Goal: Task Accomplishment & Management: Complete application form

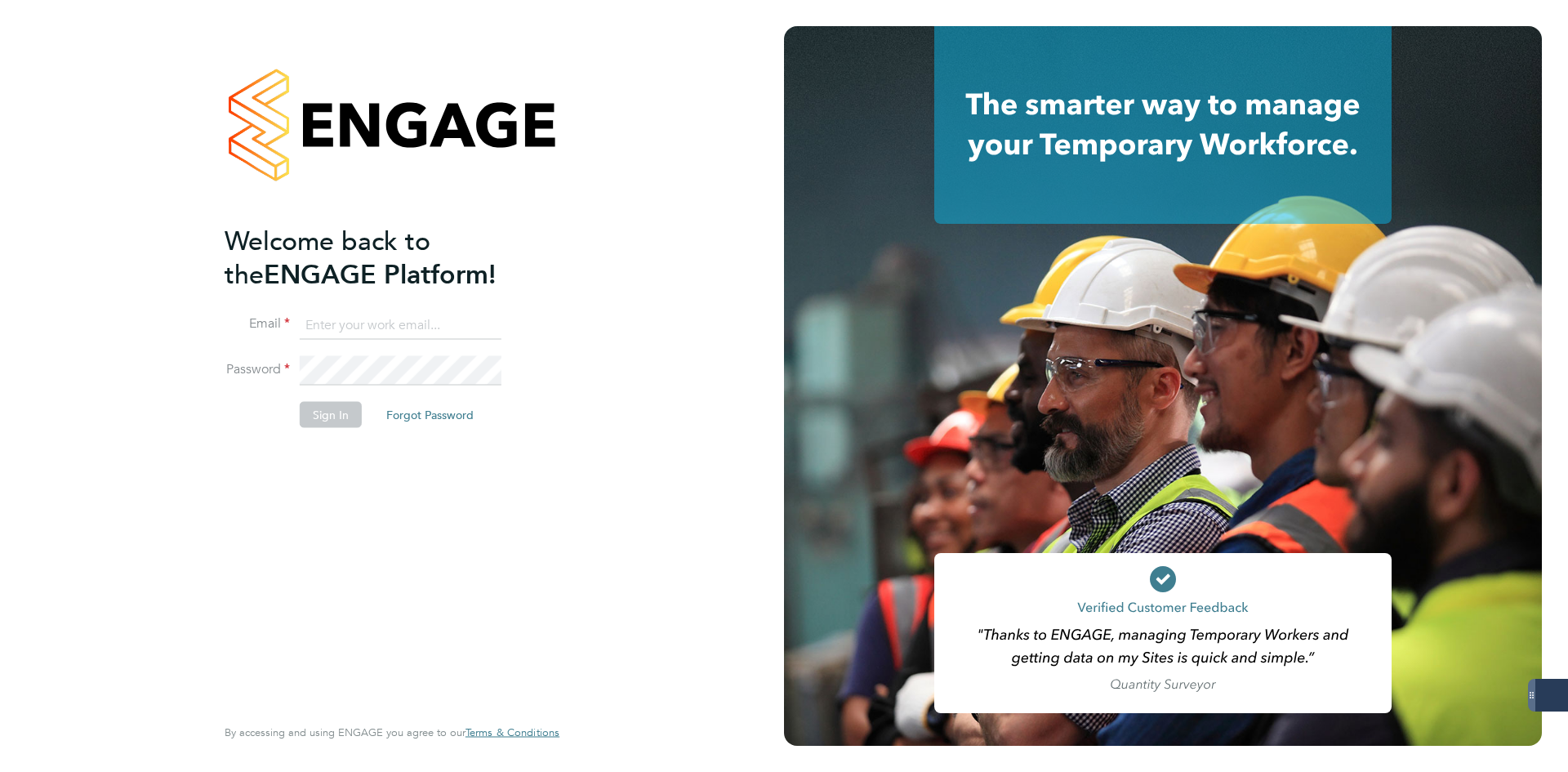
type input "jlaws@skilledcareers.co.uk"
click at [318, 424] on button "Sign In" at bounding box center [330, 414] width 62 height 26
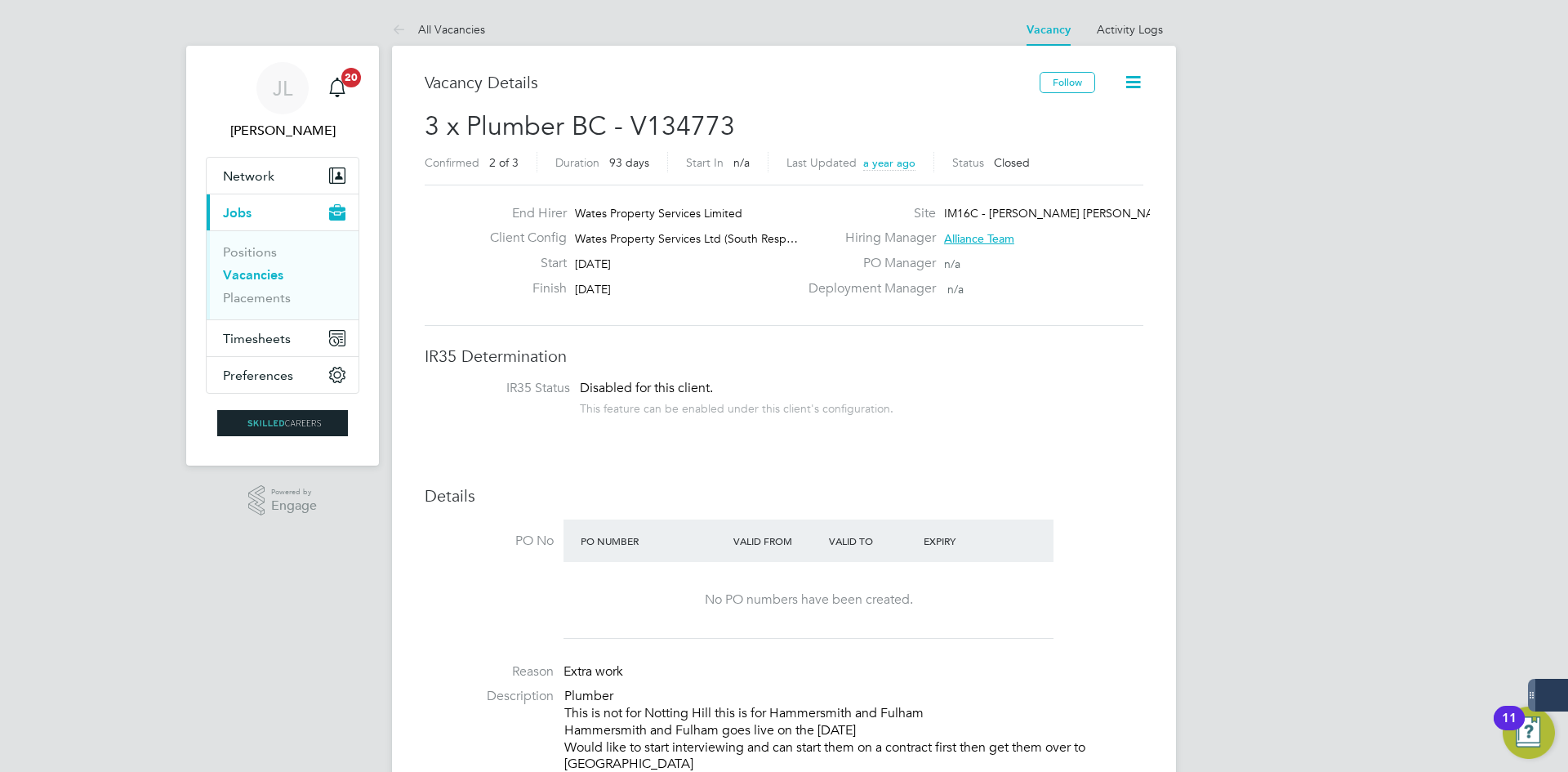
click at [275, 276] on link "Vacancies" at bounding box center [253, 275] width 60 height 15
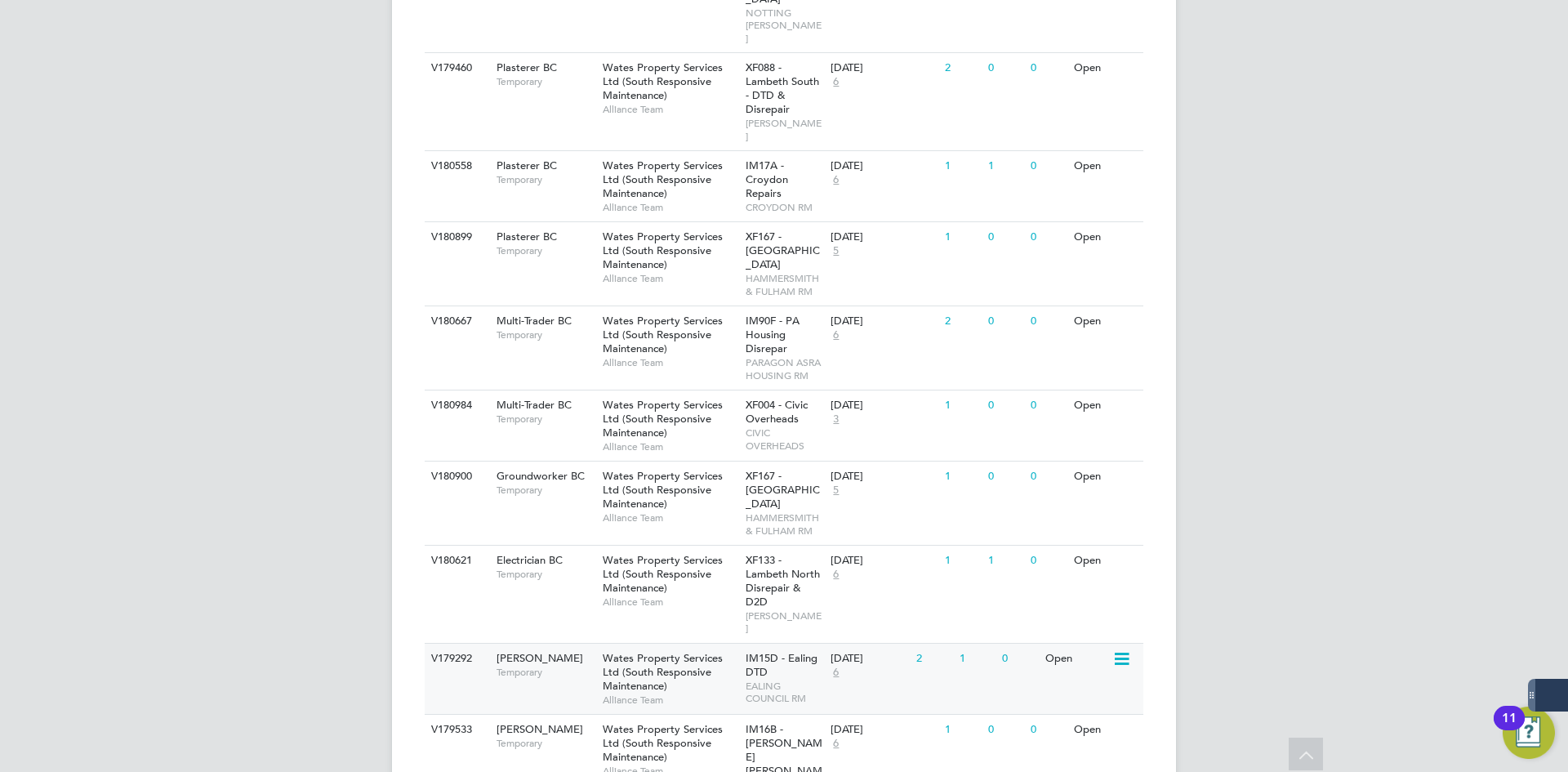
click at [713, 643] on div "Wates Property Services Ltd (South Responsive Maintenance) Alliance Team" at bounding box center [670, 678] width 143 height 71
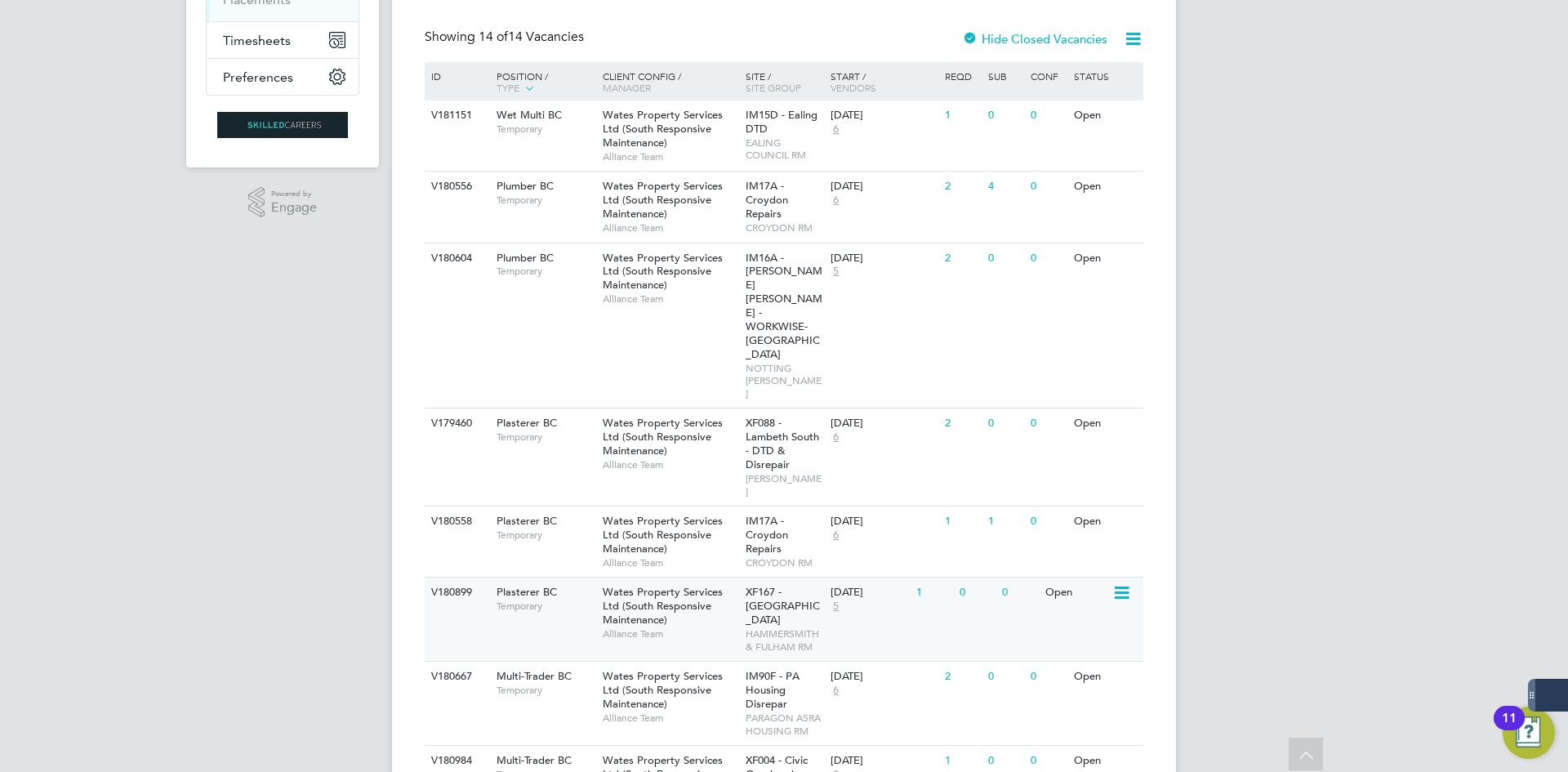
scroll to position [270, 0]
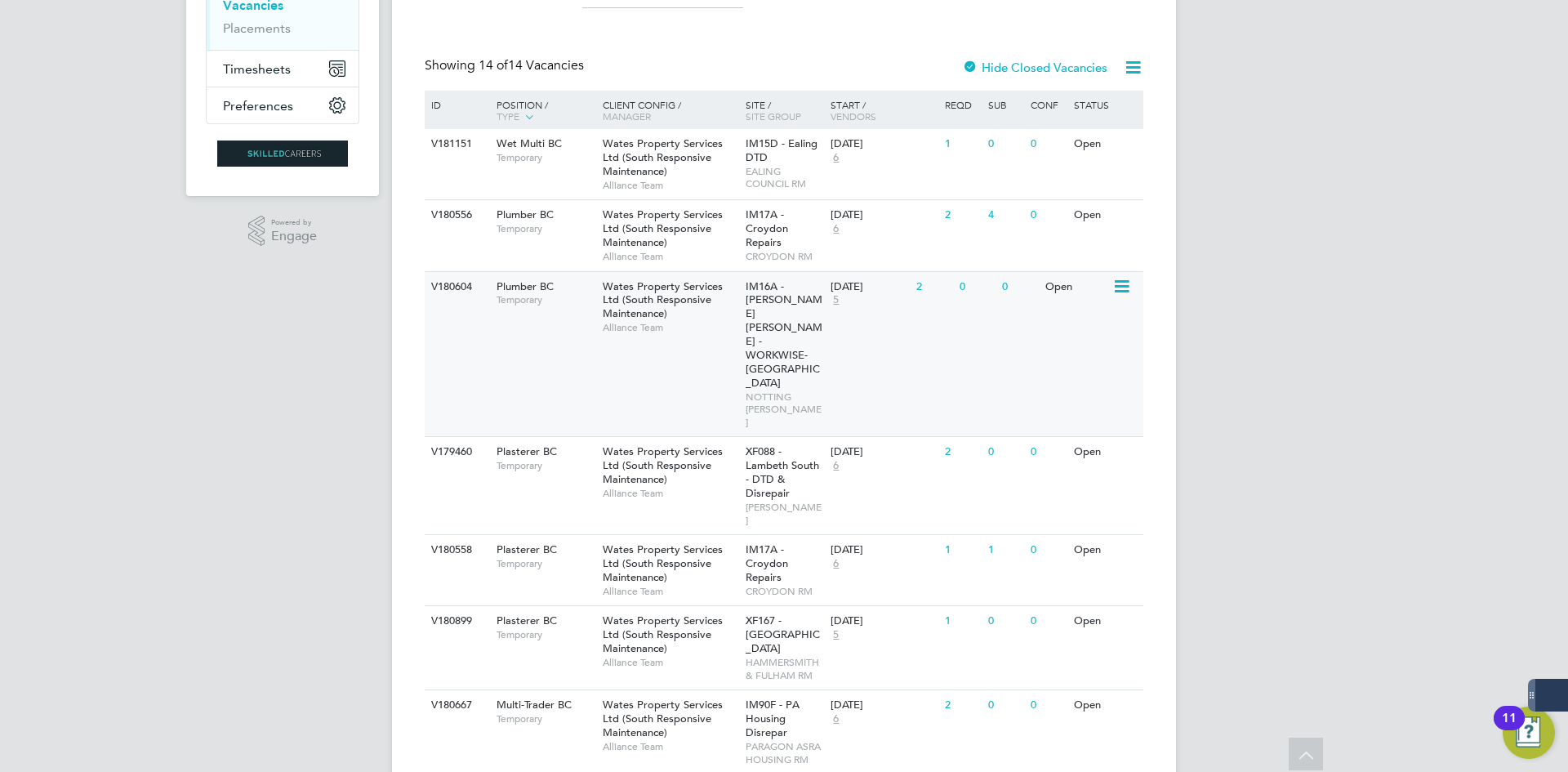
click at [578, 297] on span "Temporary" at bounding box center [545, 299] width 98 height 13
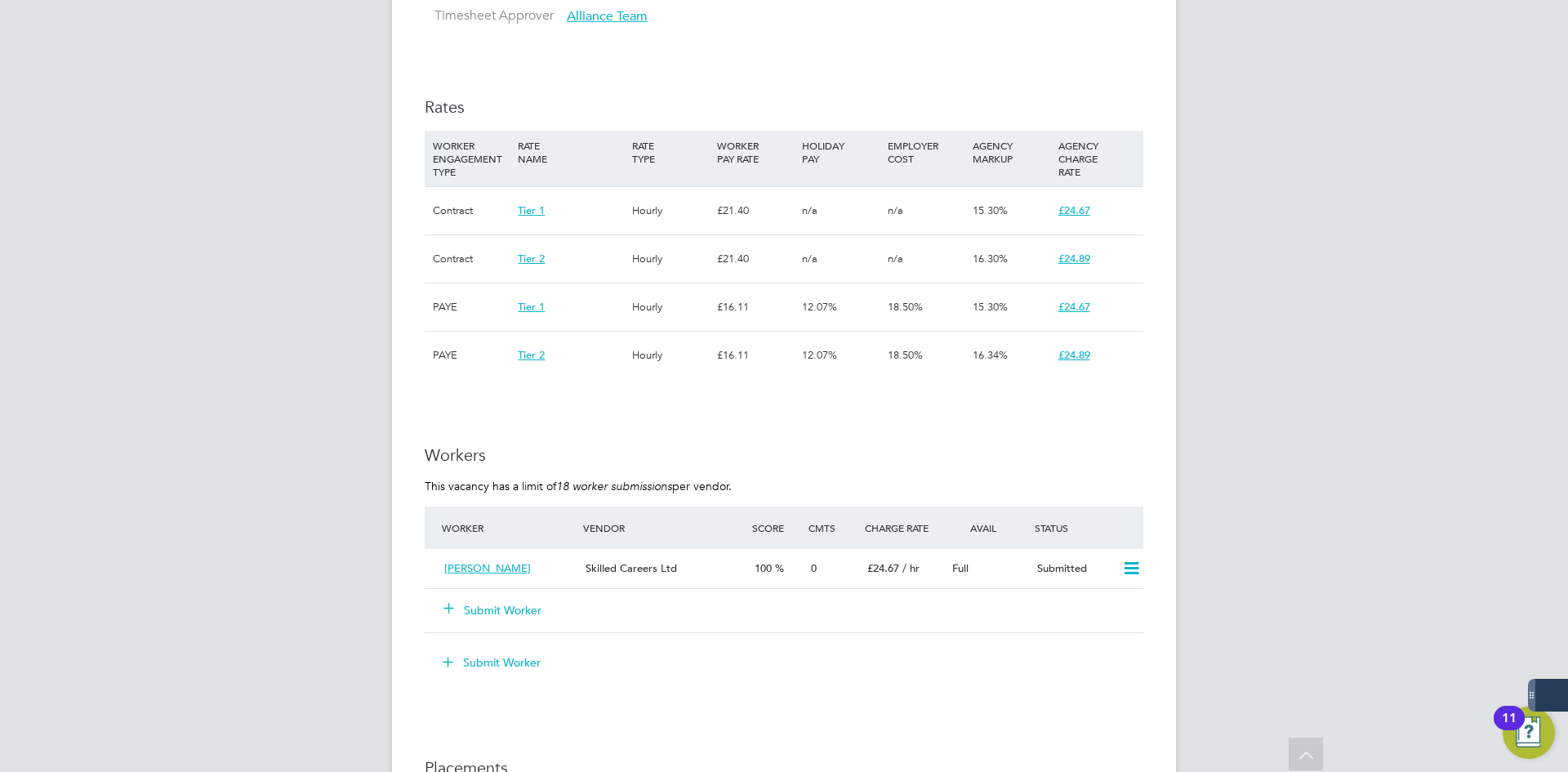
click at [535, 621] on div "Submit Worker" at bounding box center [522, 609] width 169 height 30
click at [534, 615] on button "Submit Worker" at bounding box center [493, 609] width 98 height 16
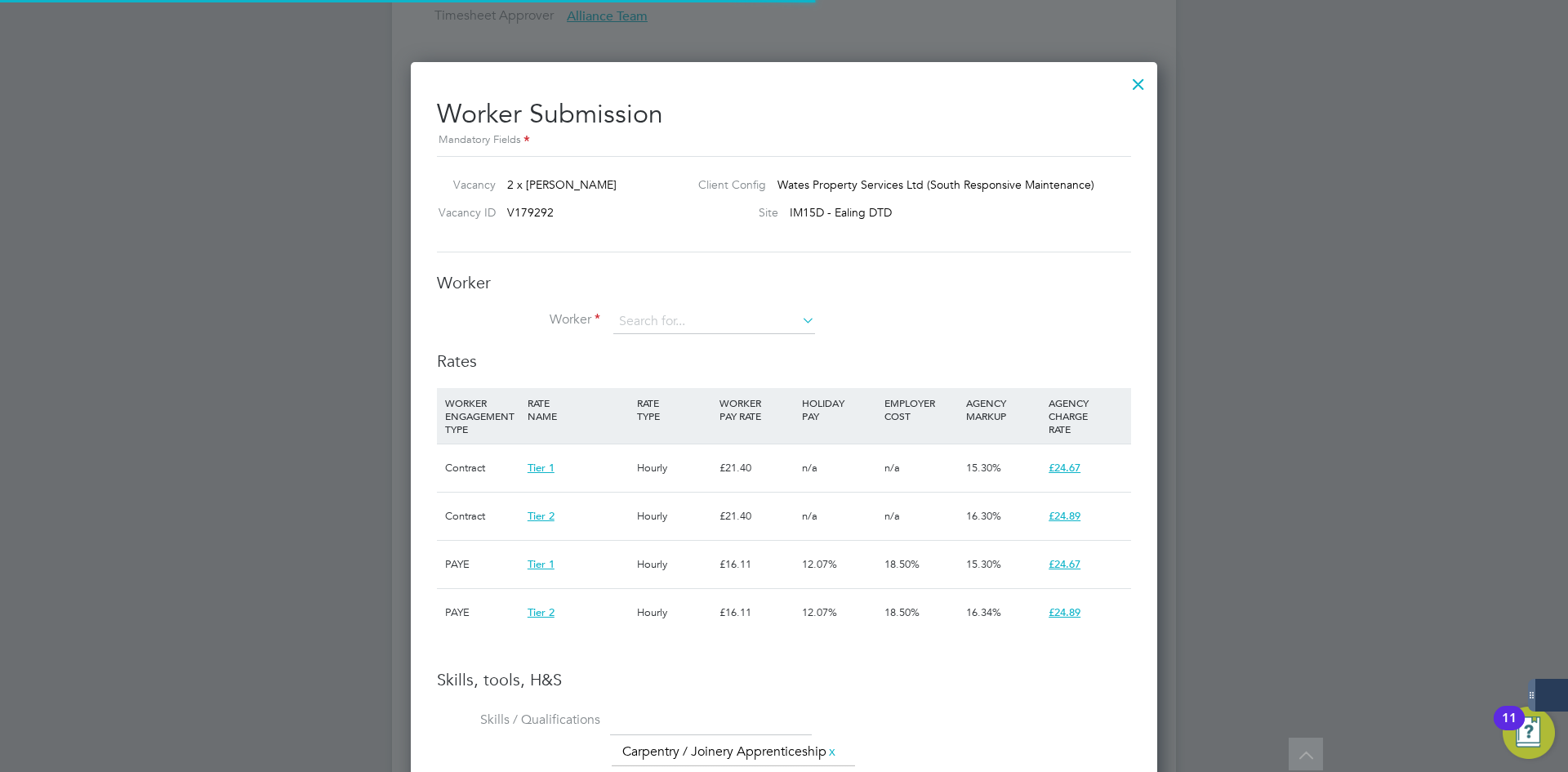
scroll to position [9, 9]
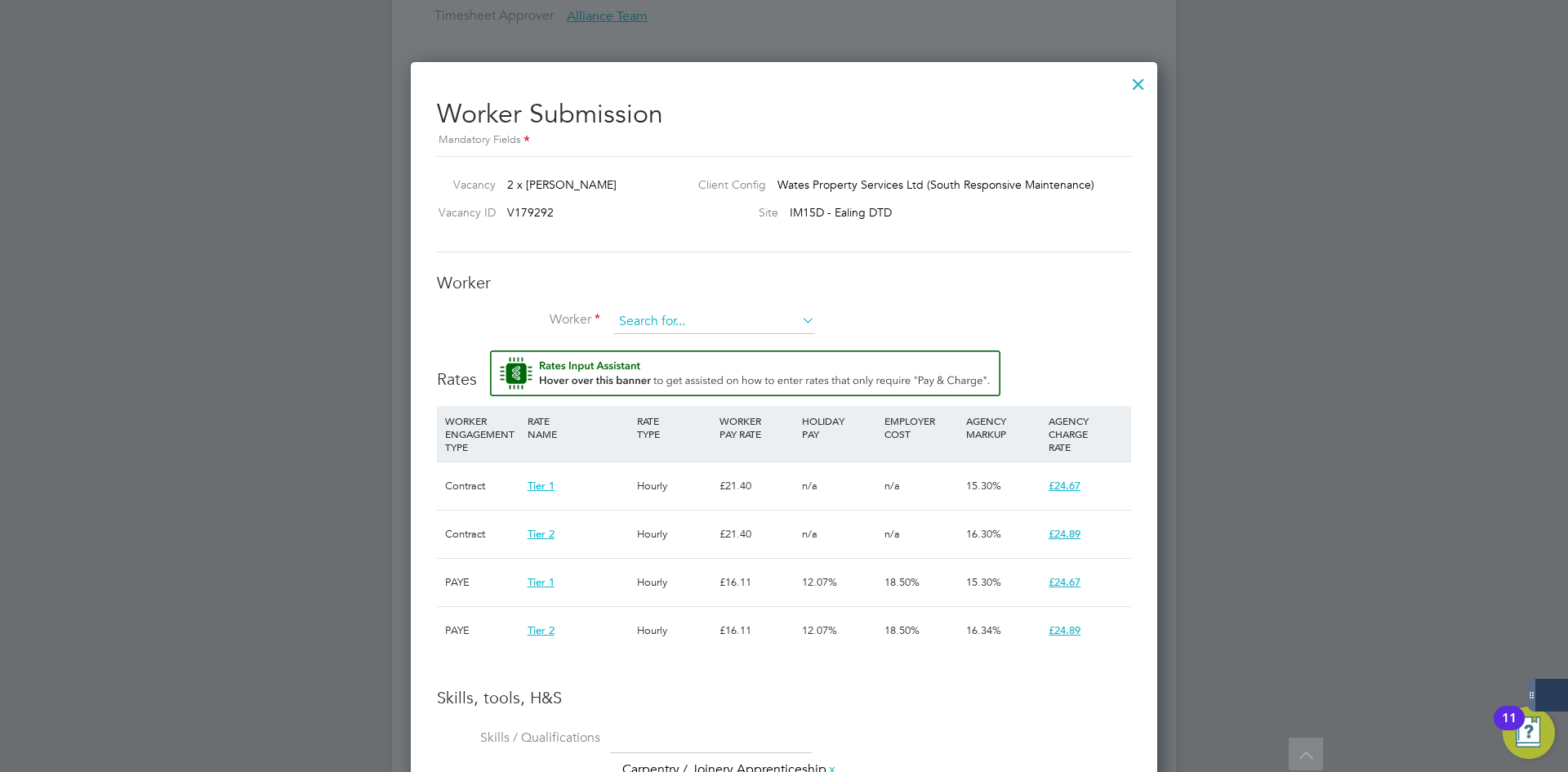
click at [696, 329] on input at bounding box center [714, 322] width 202 height 25
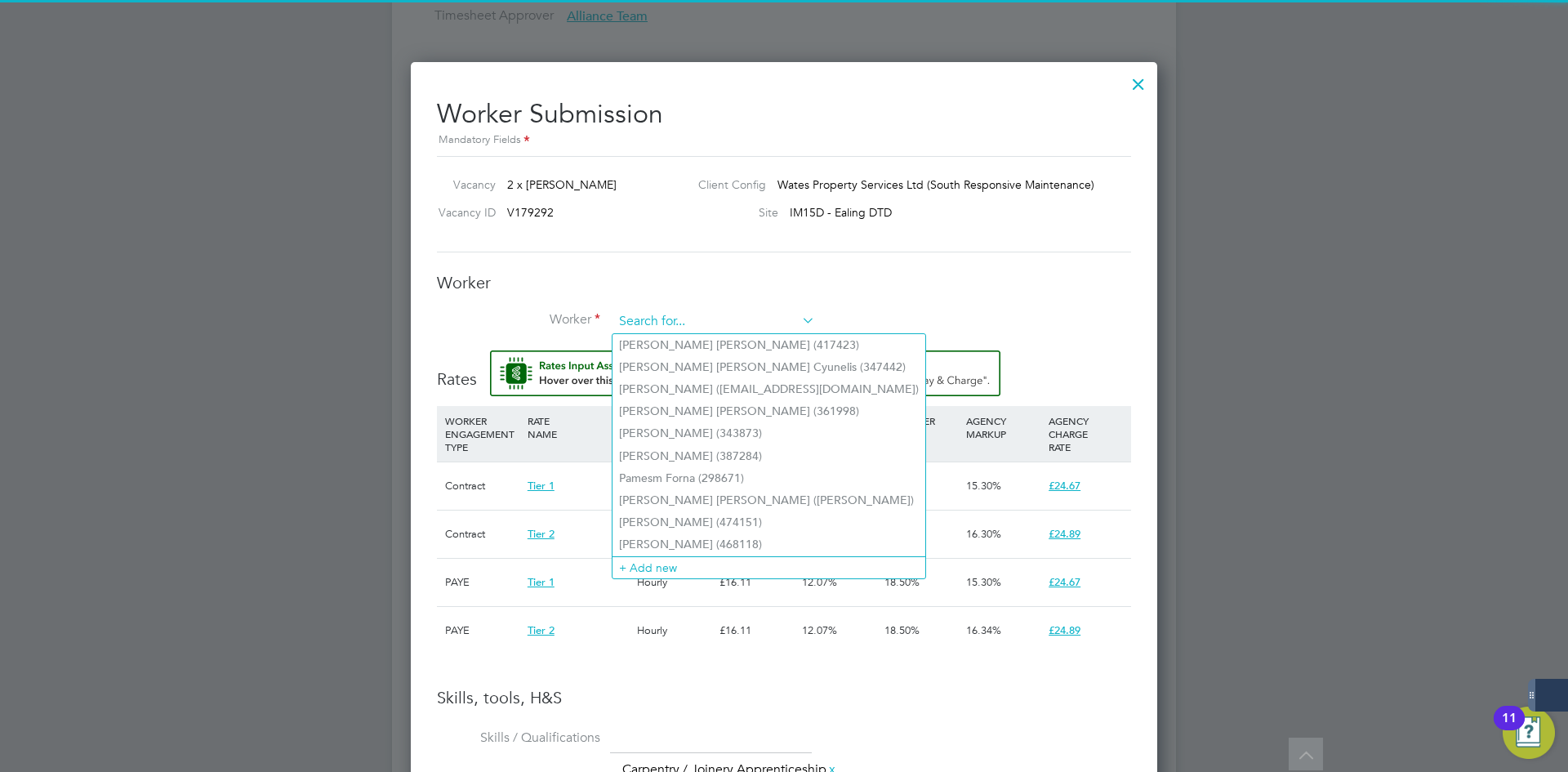
click at [697, 332] on input at bounding box center [714, 322] width 202 height 25
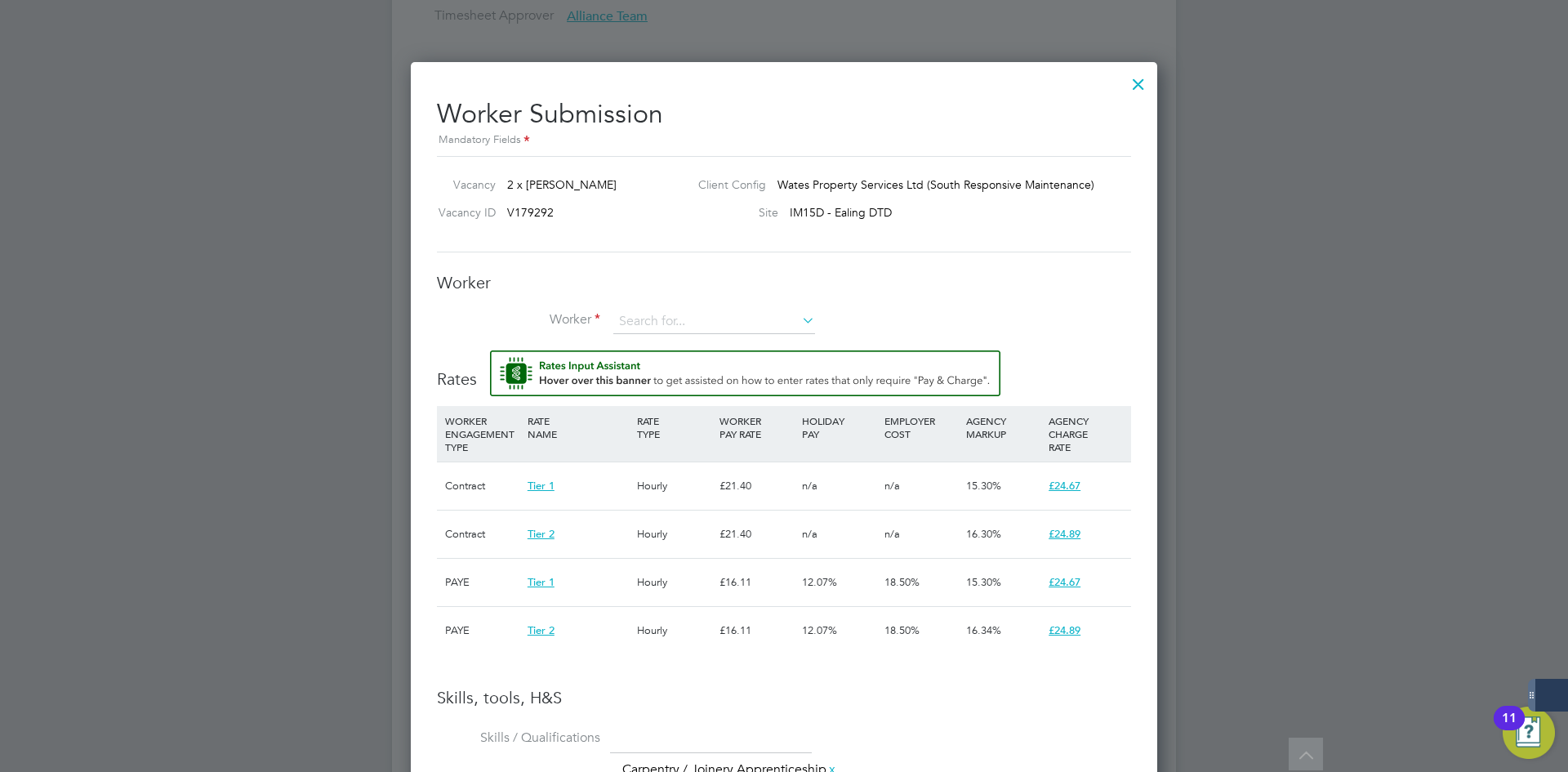
click at [733, 284] on h3 "Worker" at bounding box center [784, 283] width 695 height 21
click at [705, 335] on li "Worker" at bounding box center [784, 330] width 695 height 41
click at [709, 318] on input at bounding box center [714, 322] width 202 height 25
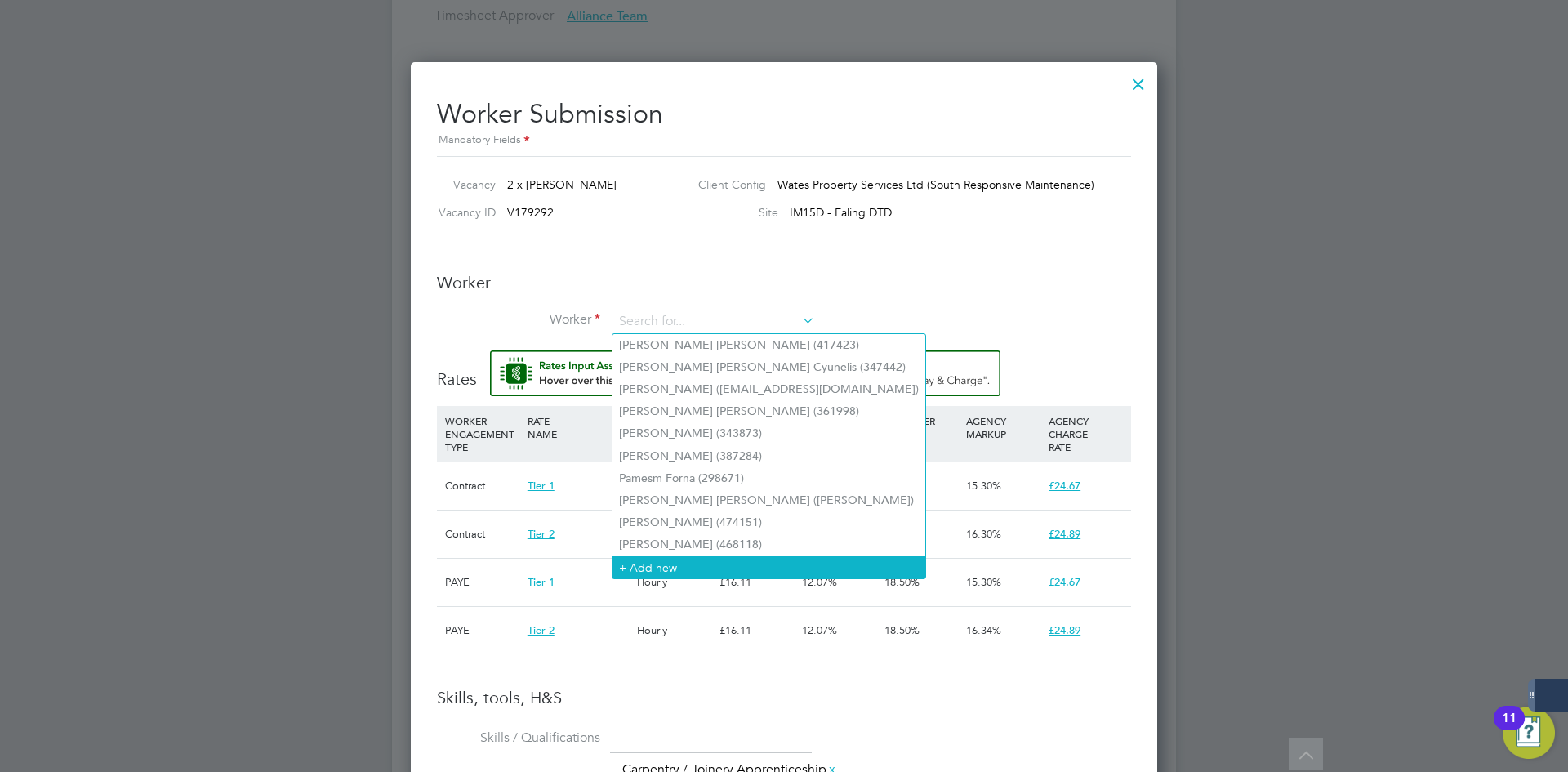
click at [669, 559] on li "+ Add new" at bounding box center [769, 567] width 312 height 22
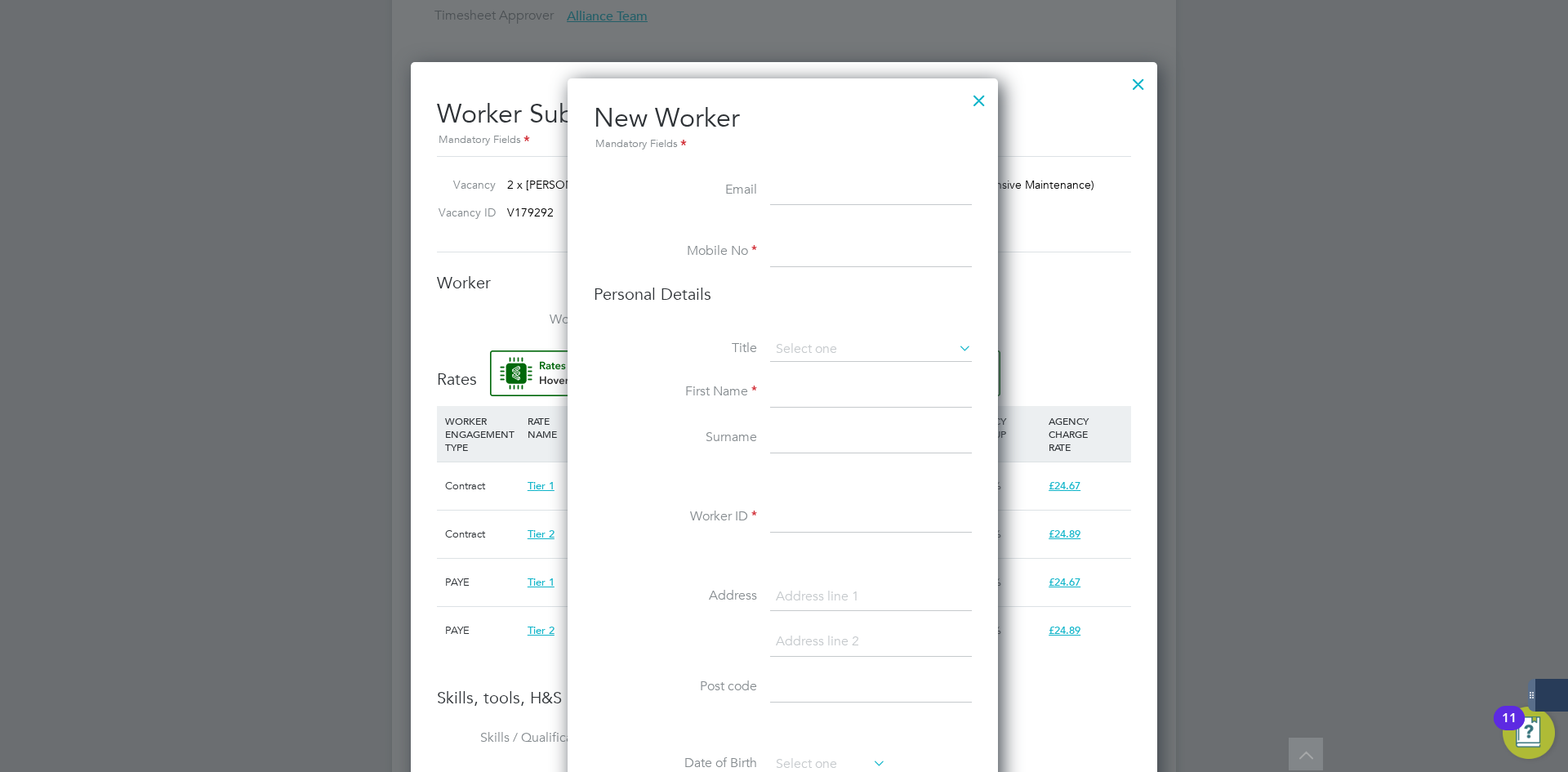
paste input "williamamathews1909@outlook.com"
type input "williamamathews1909@outlook.com"
click at [831, 258] on input at bounding box center [871, 252] width 202 height 30
paste input "07958 926065"
type input "07958 926065"
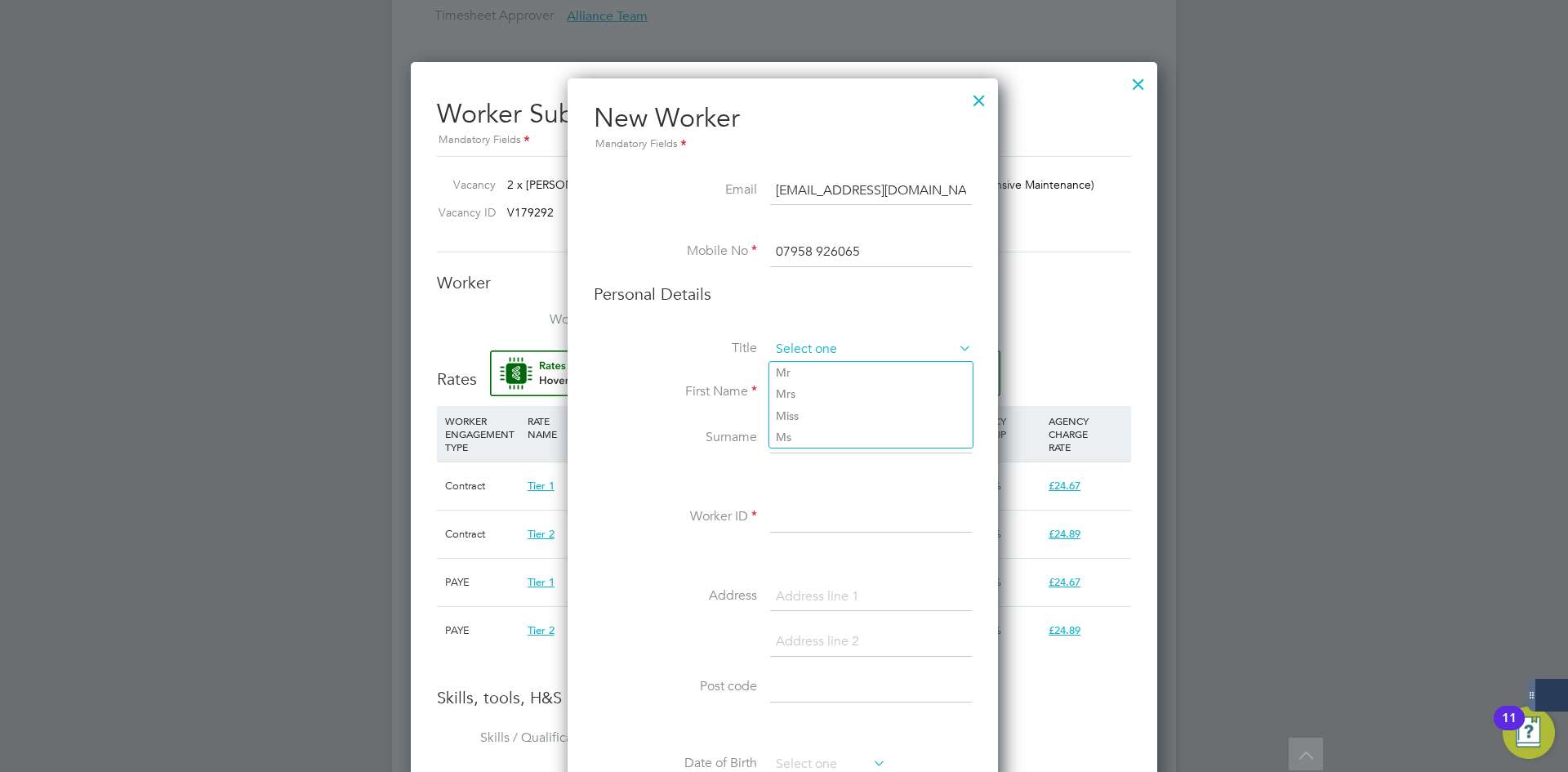
click at [844, 342] on input at bounding box center [871, 349] width 202 height 25
click at [839, 373] on li "Mr" at bounding box center [871, 372] width 203 height 21
type input "Mr"
click at [816, 397] on input at bounding box center [871, 392] width 202 height 30
type input "w"
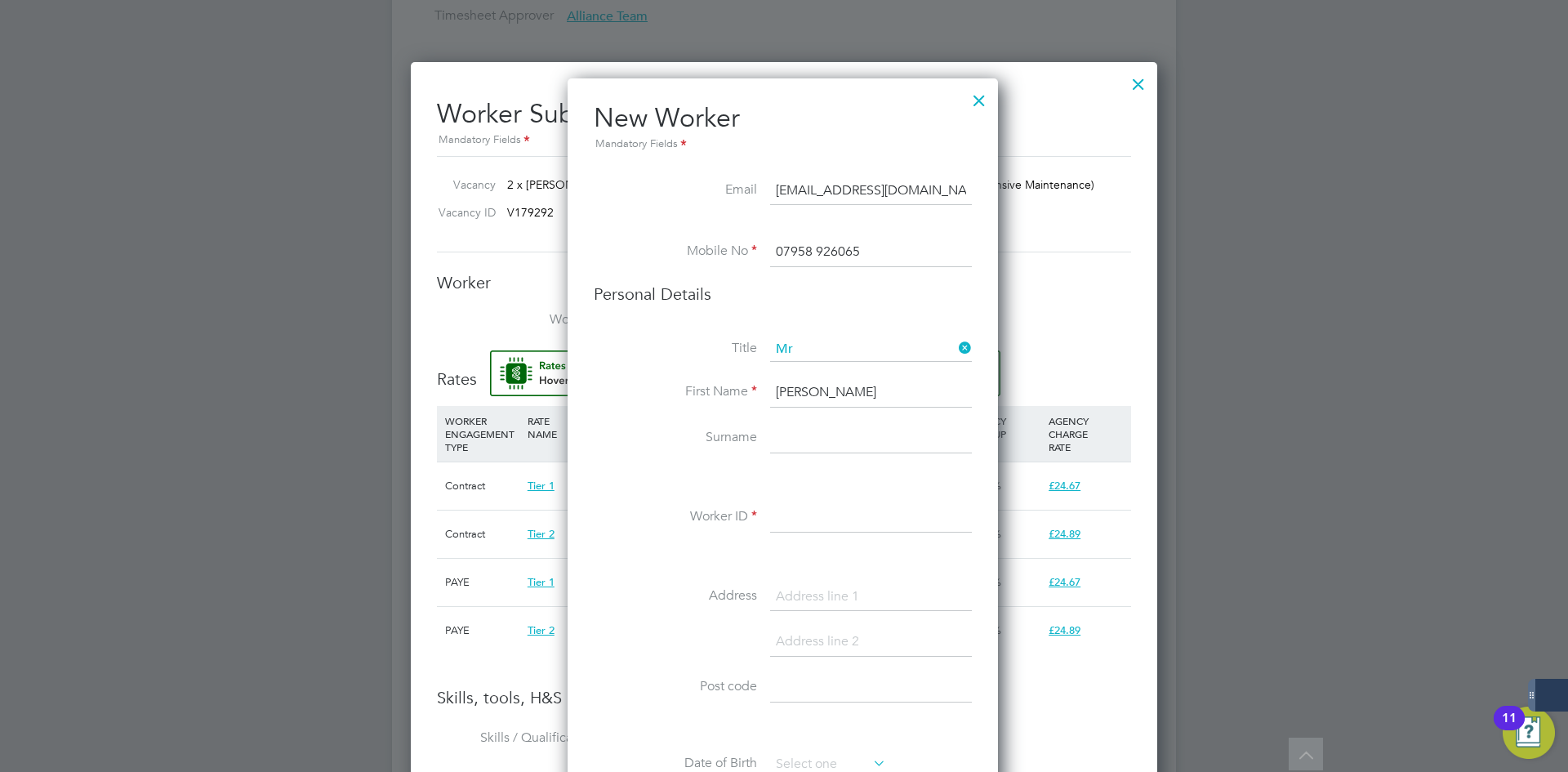
type input "William"
click at [790, 453] on input at bounding box center [871, 438] width 202 height 30
type input "Matthews"
click at [817, 512] on input at bounding box center [871, 518] width 202 height 30
paste input "508222"
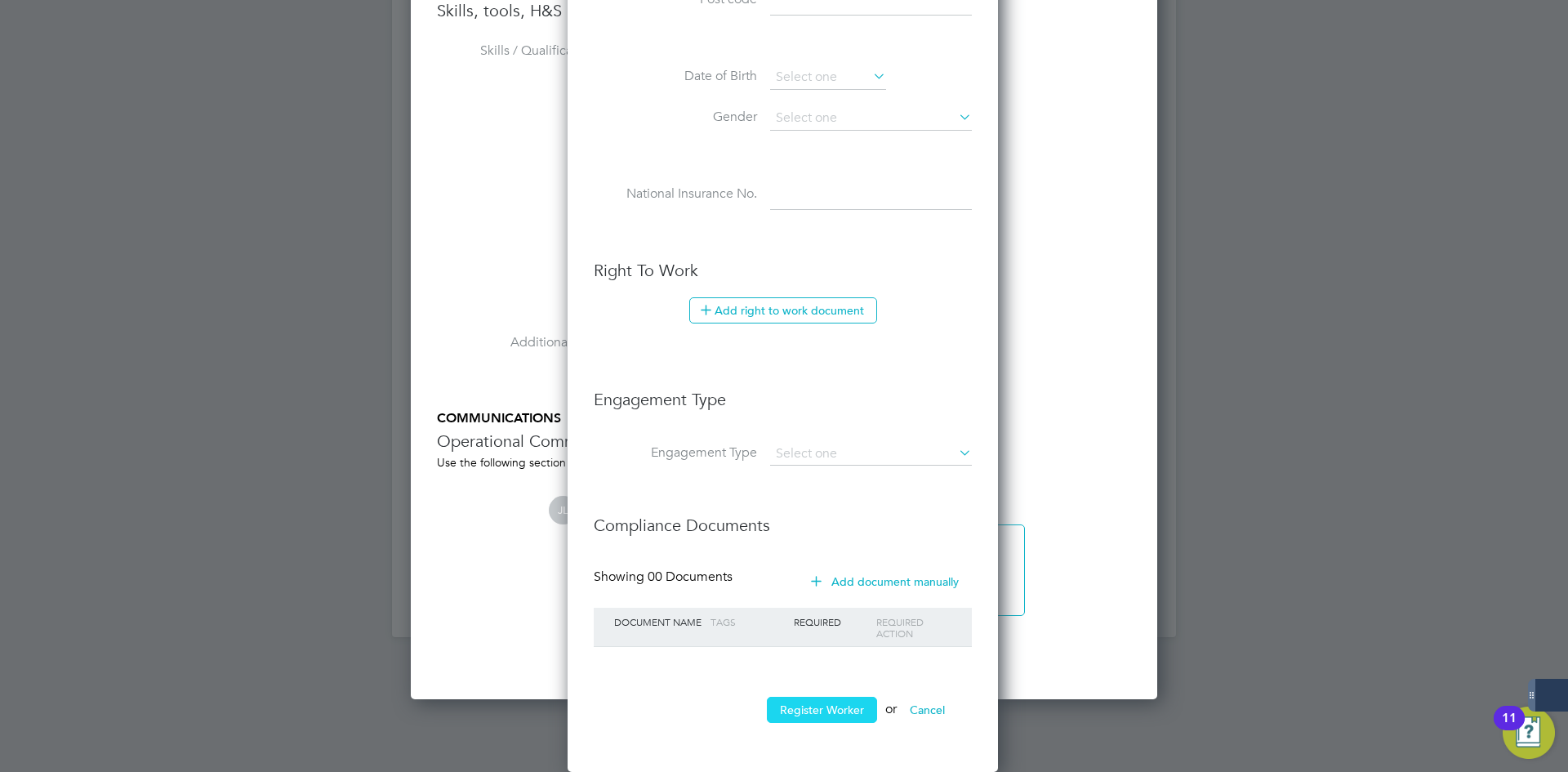
type input "508222"
click at [832, 701] on ul "New Worker Mandatory Fields Email williamamathews1909@outlook.com Mobile No 079…" at bounding box center [783, 77] width 378 height 1324
click at [830, 702] on button "Register Worker" at bounding box center [822, 709] width 111 height 26
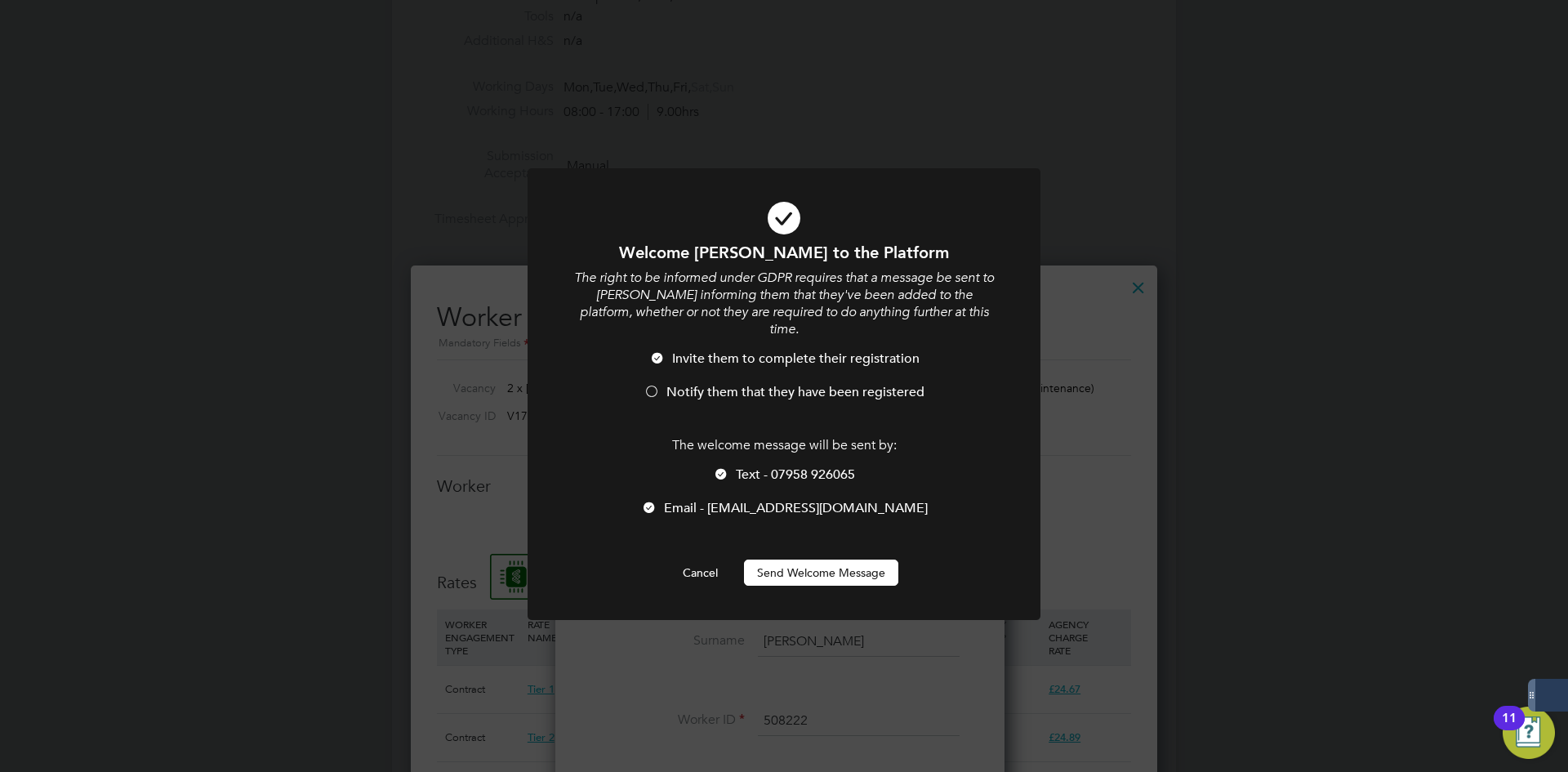
click at [747, 384] on span "Notify them that they have been registered" at bounding box center [795, 392] width 258 height 16
click at [777, 559] on button "Send Welcome Message" at bounding box center [821, 572] width 154 height 26
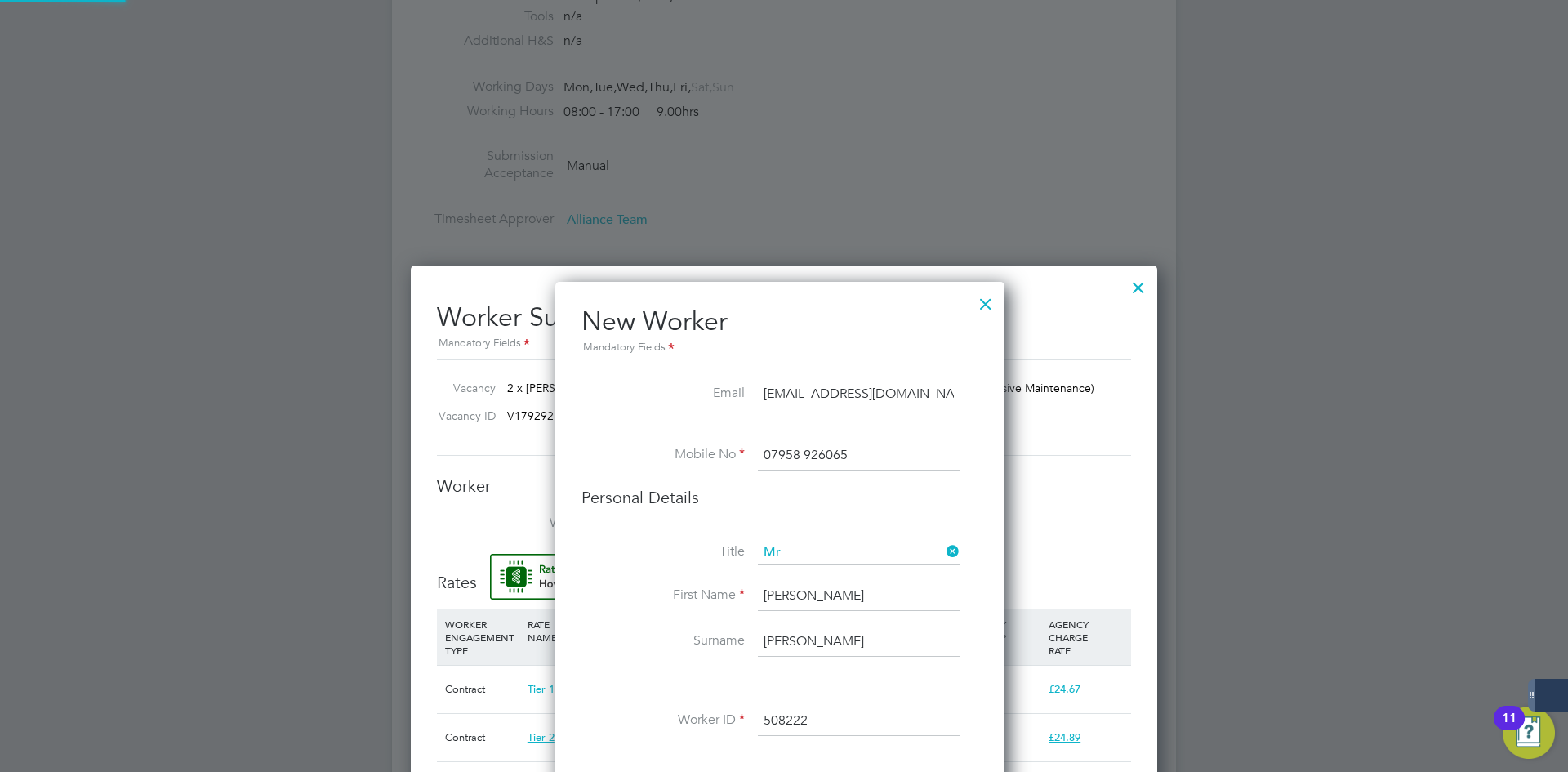
type input "William Matthews (508222)"
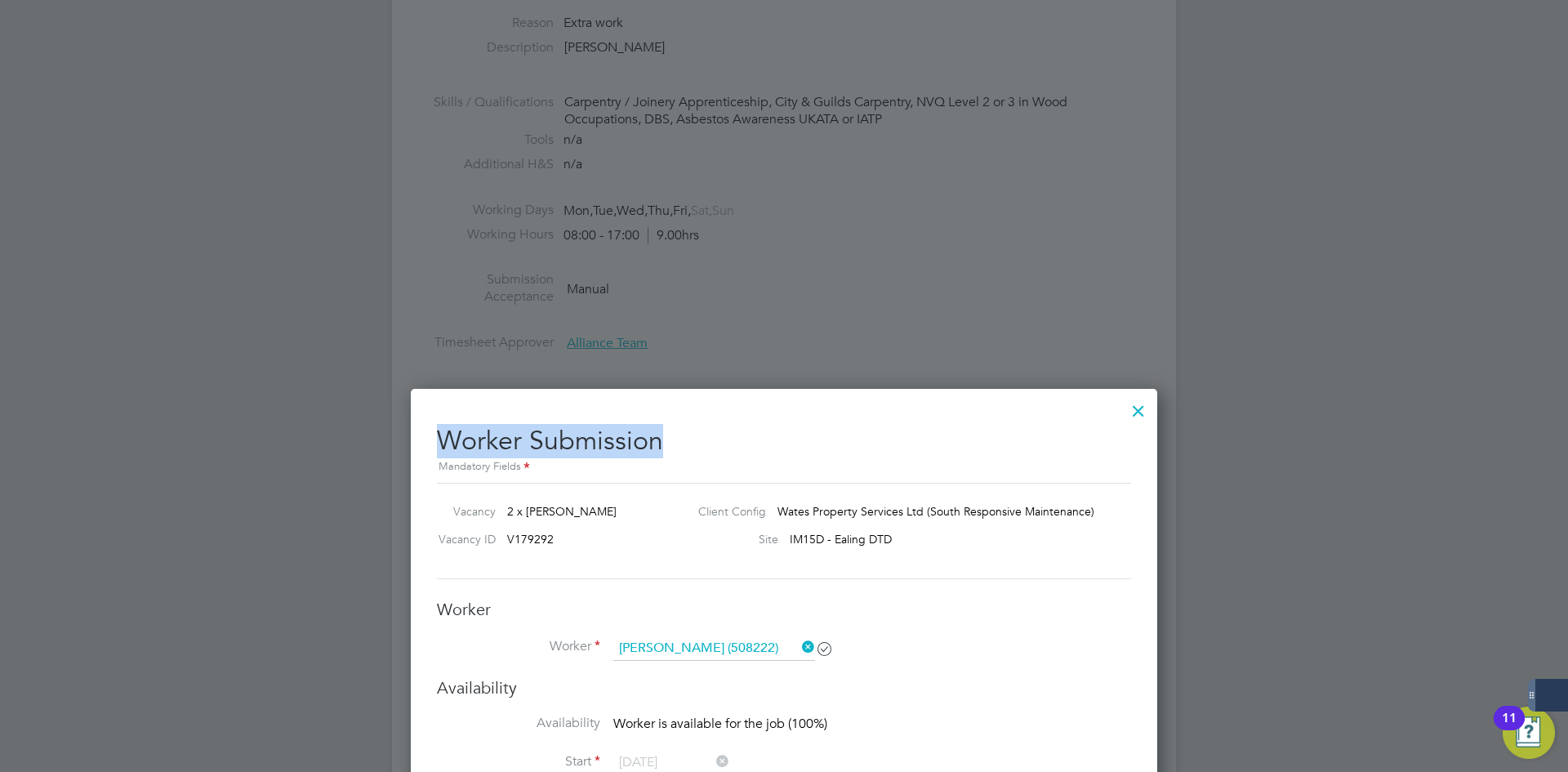
click at [1131, 401] on div at bounding box center [1138, 407] width 30 height 30
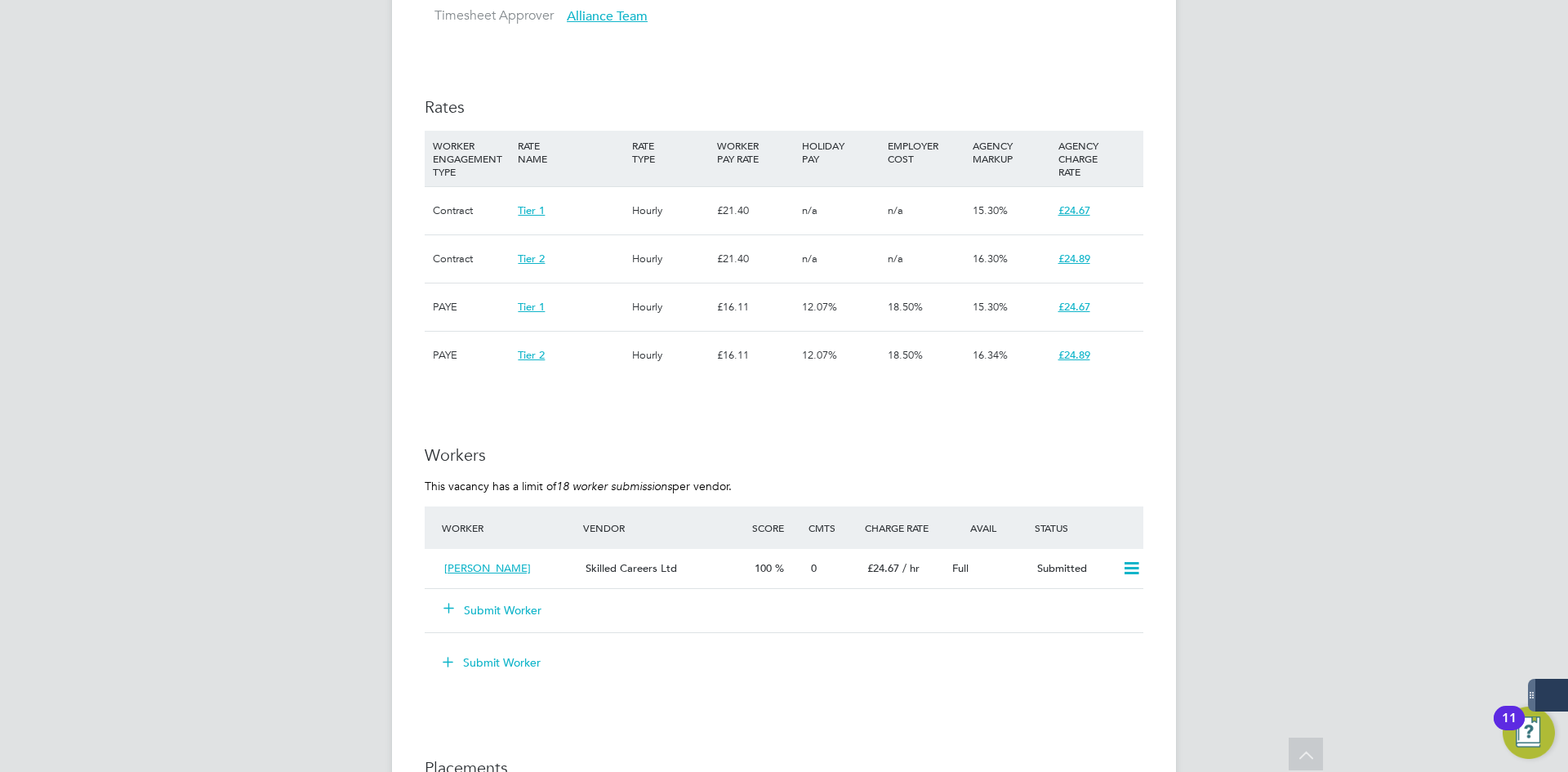
click at [516, 605] on button "Submit Worker" at bounding box center [493, 609] width 98 height 16
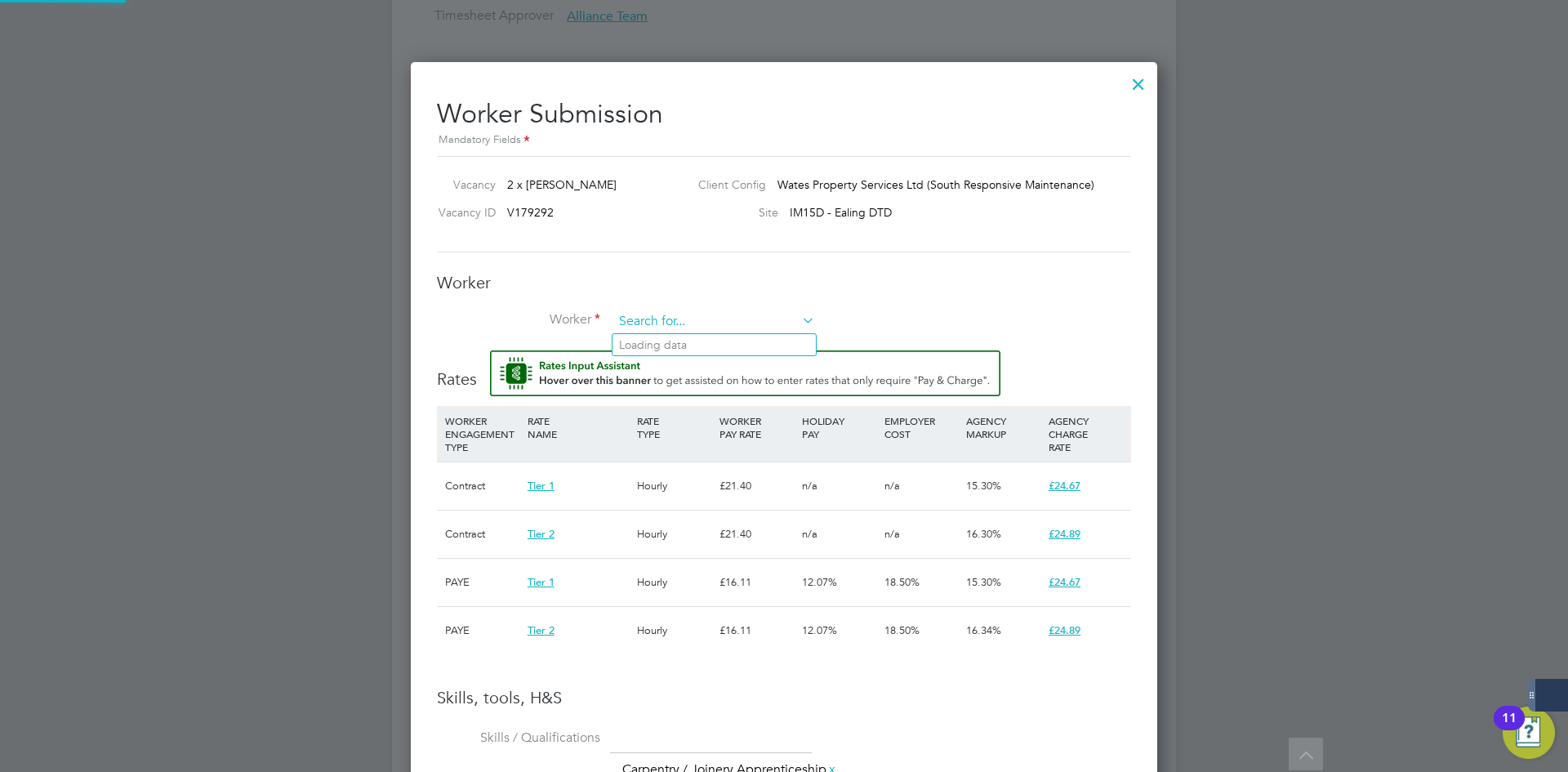
click at [724, 316] on input at bounding box center [714, 322] width 202 height 25
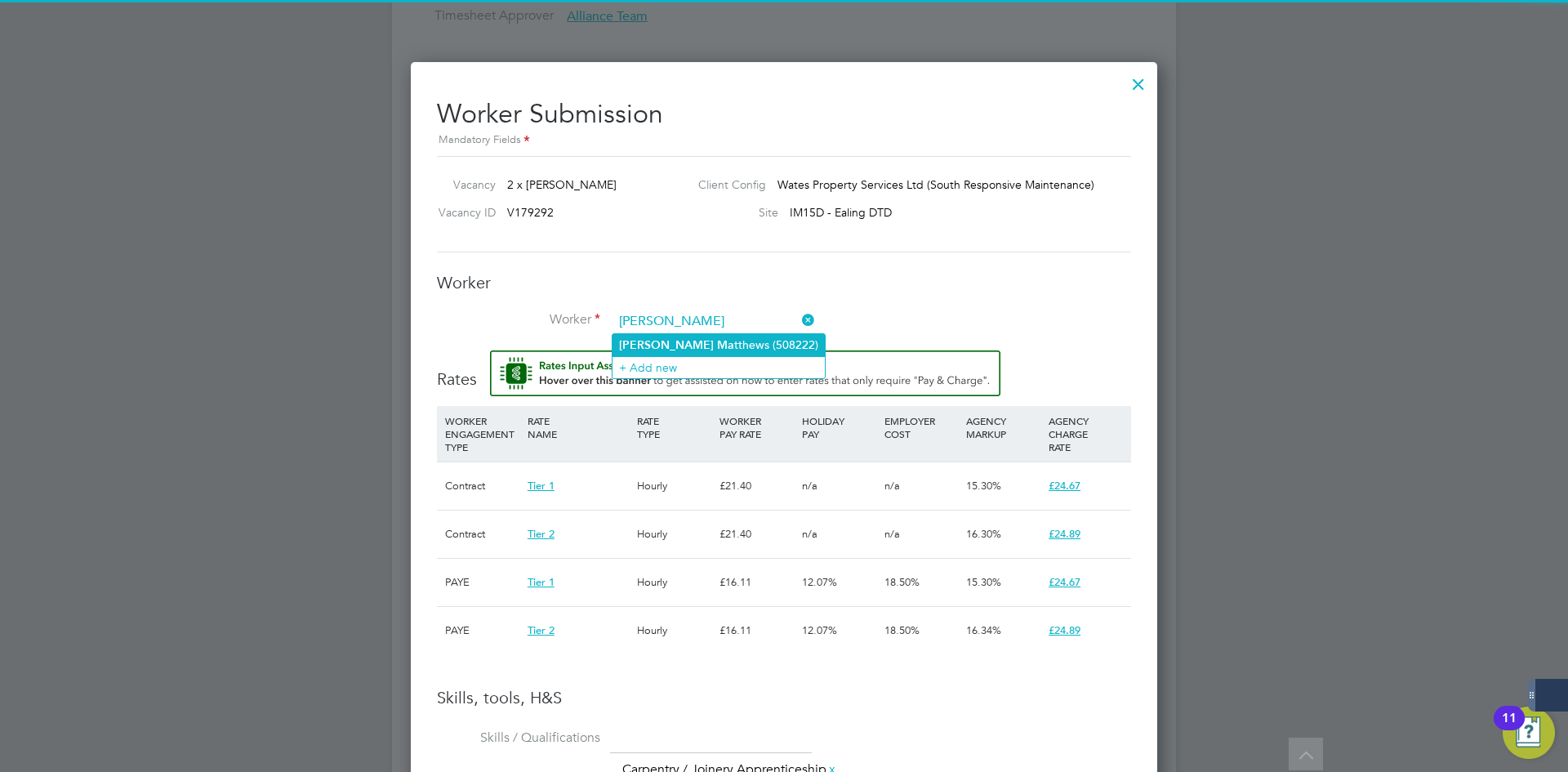
click at [731, 340] on li "William Ma tthews (508222)" at bounding box center [718, 345] width 212 height 22
type input "William Matthews (508222)"
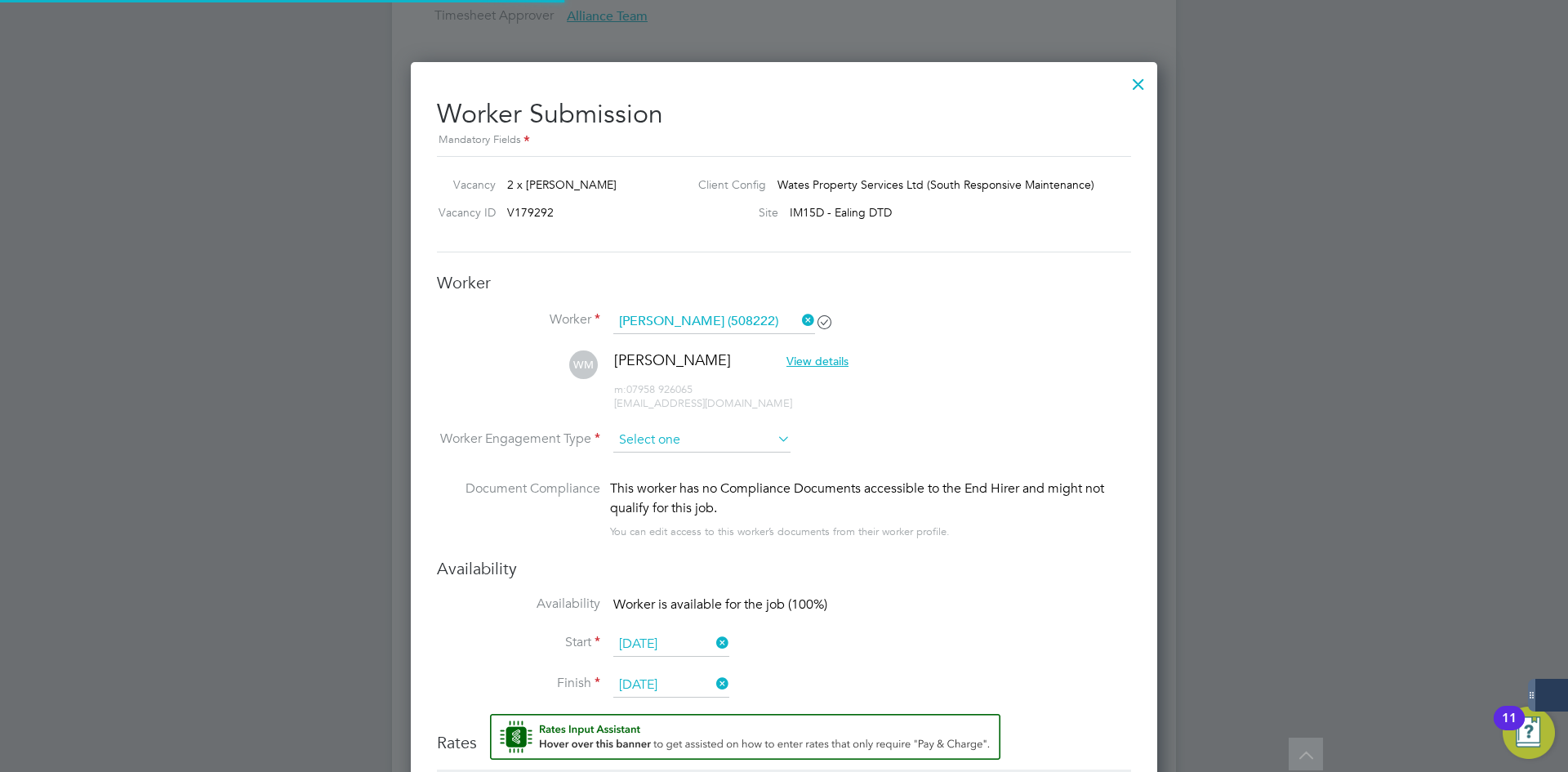
click at [660, 440] on input at bounding box center [702, 440] width 177 height 25
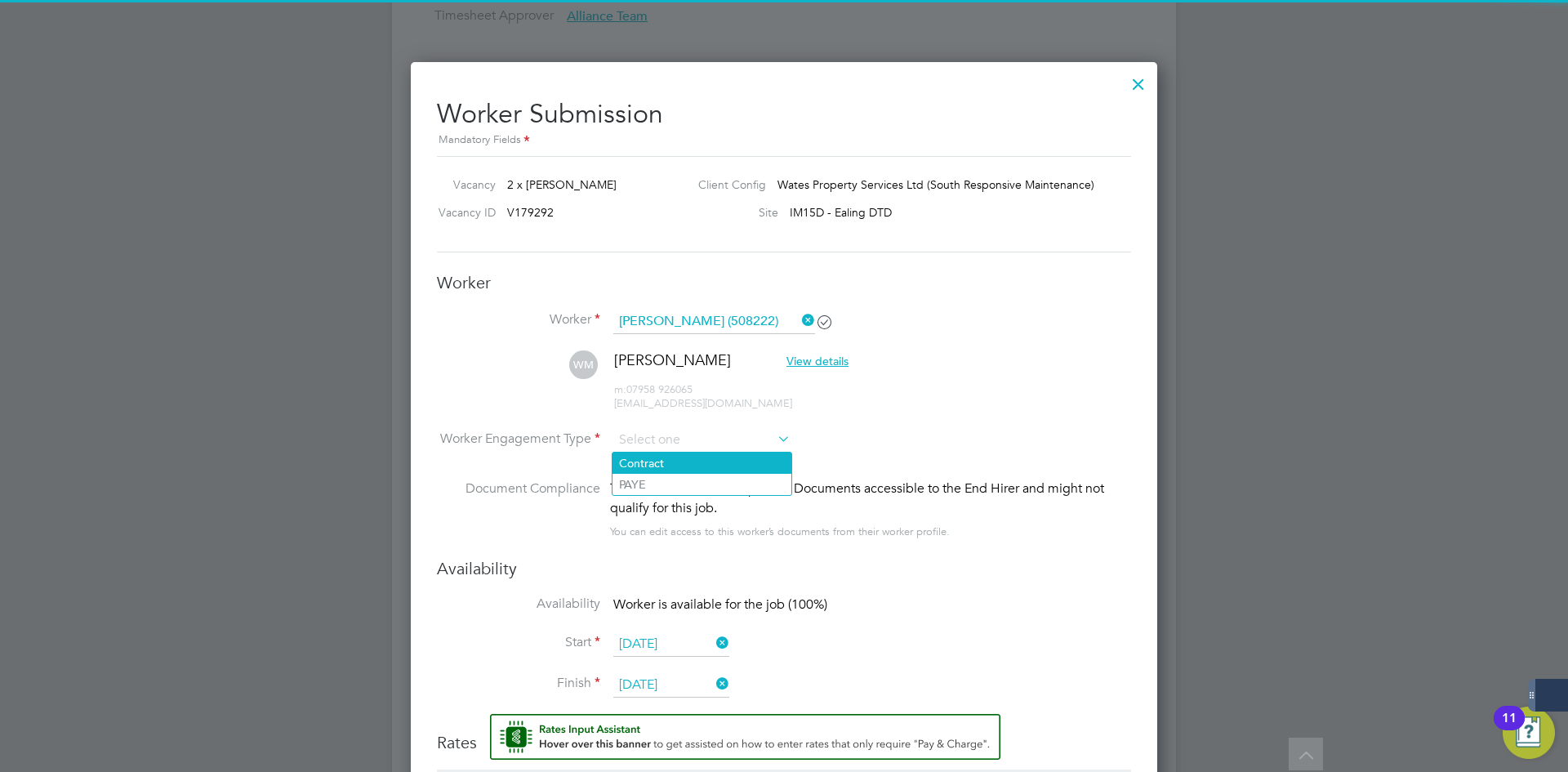
click at [660, 453] on li "Contract" at bounding box center [702, 463] width 179 height 21
type input "Contract"
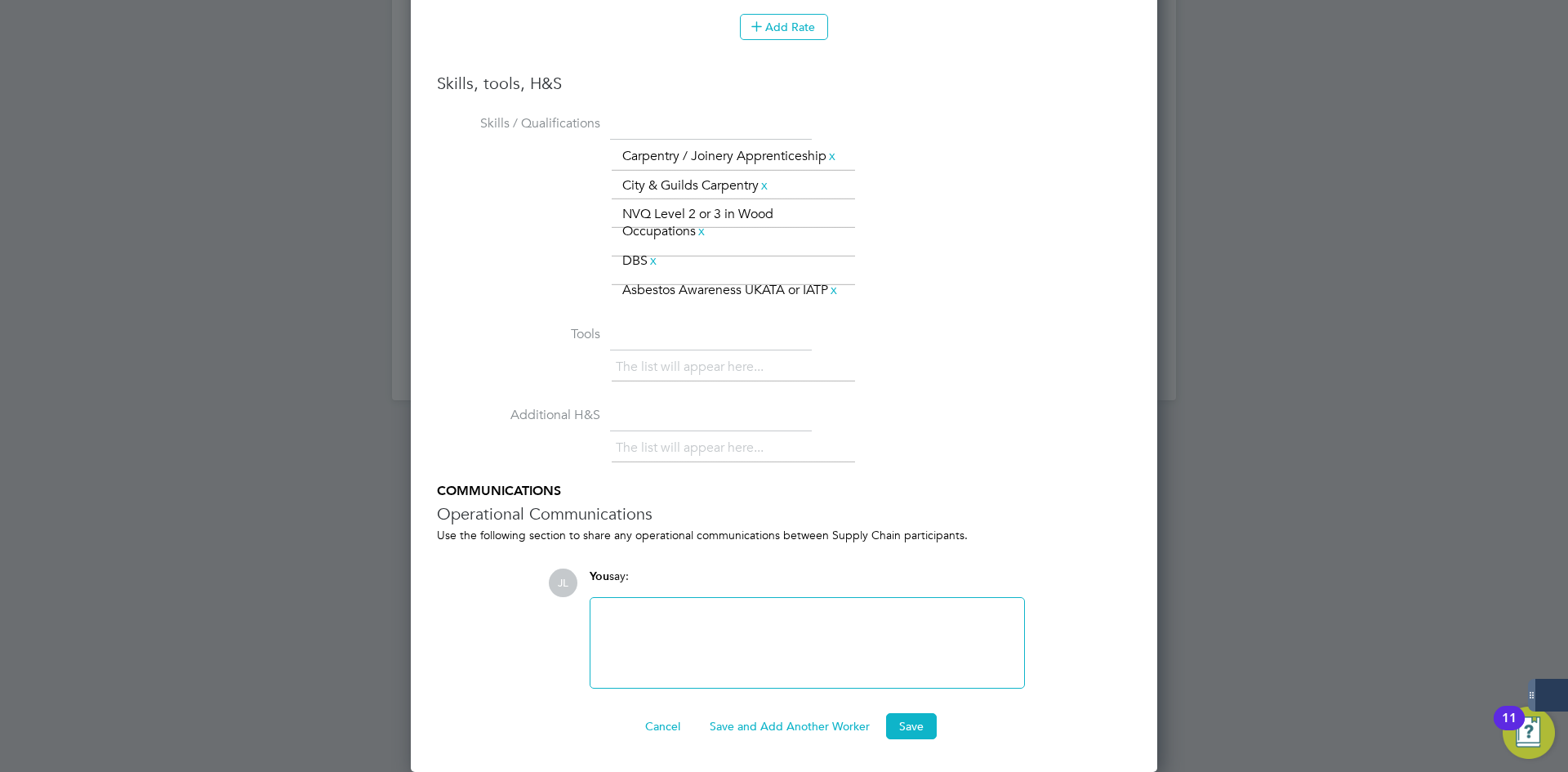
click at [907, 710] on ng-form "Worker Worker William Matthews (508222) WM William Matthews View details m: 079…" at bounding box center [784, 43] width 695 height 1392
click at [907, 732] on button "Save" at bounding box center [911, 726] width 50 height 26
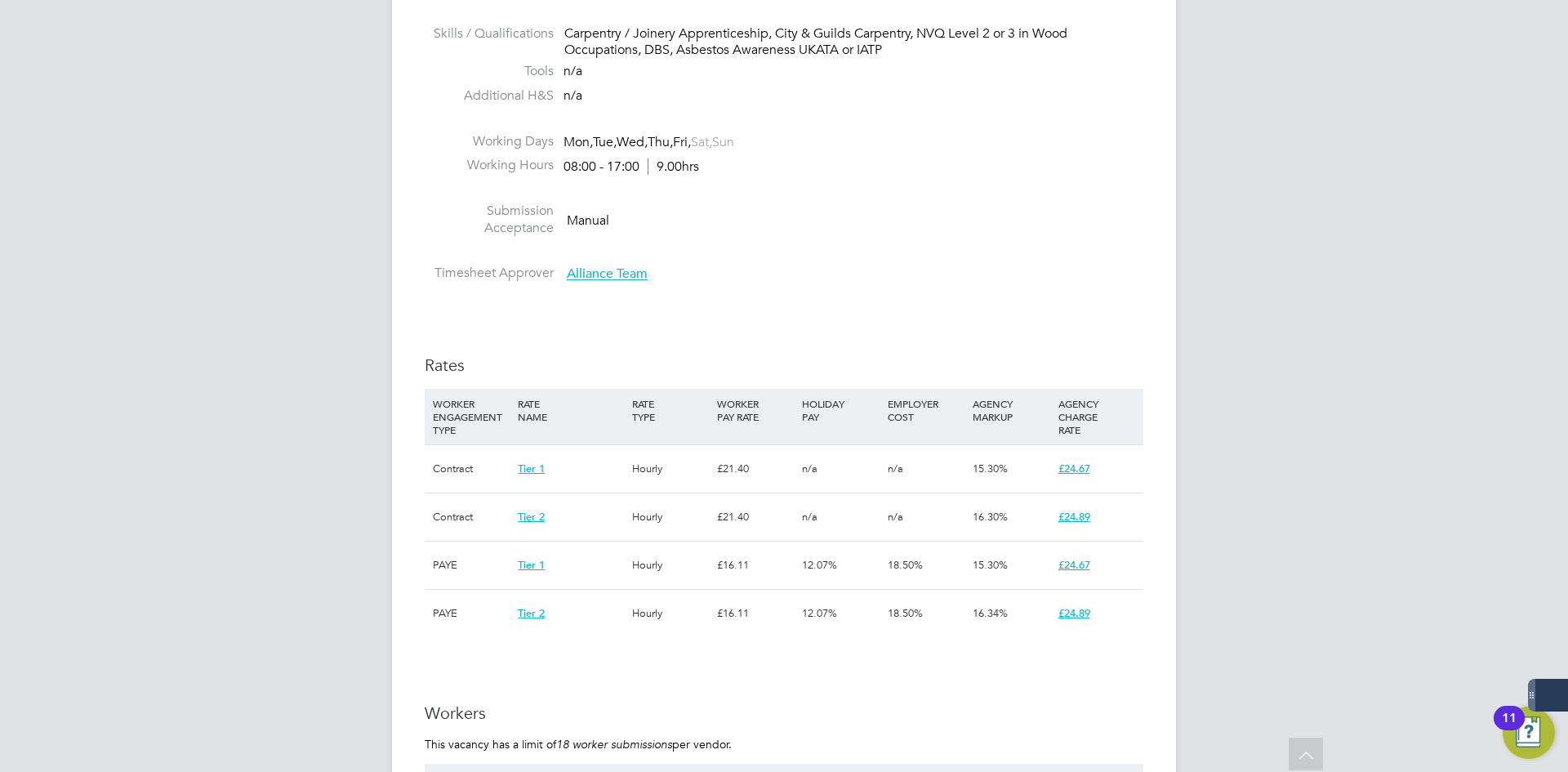
scroll to position [1061, 0]
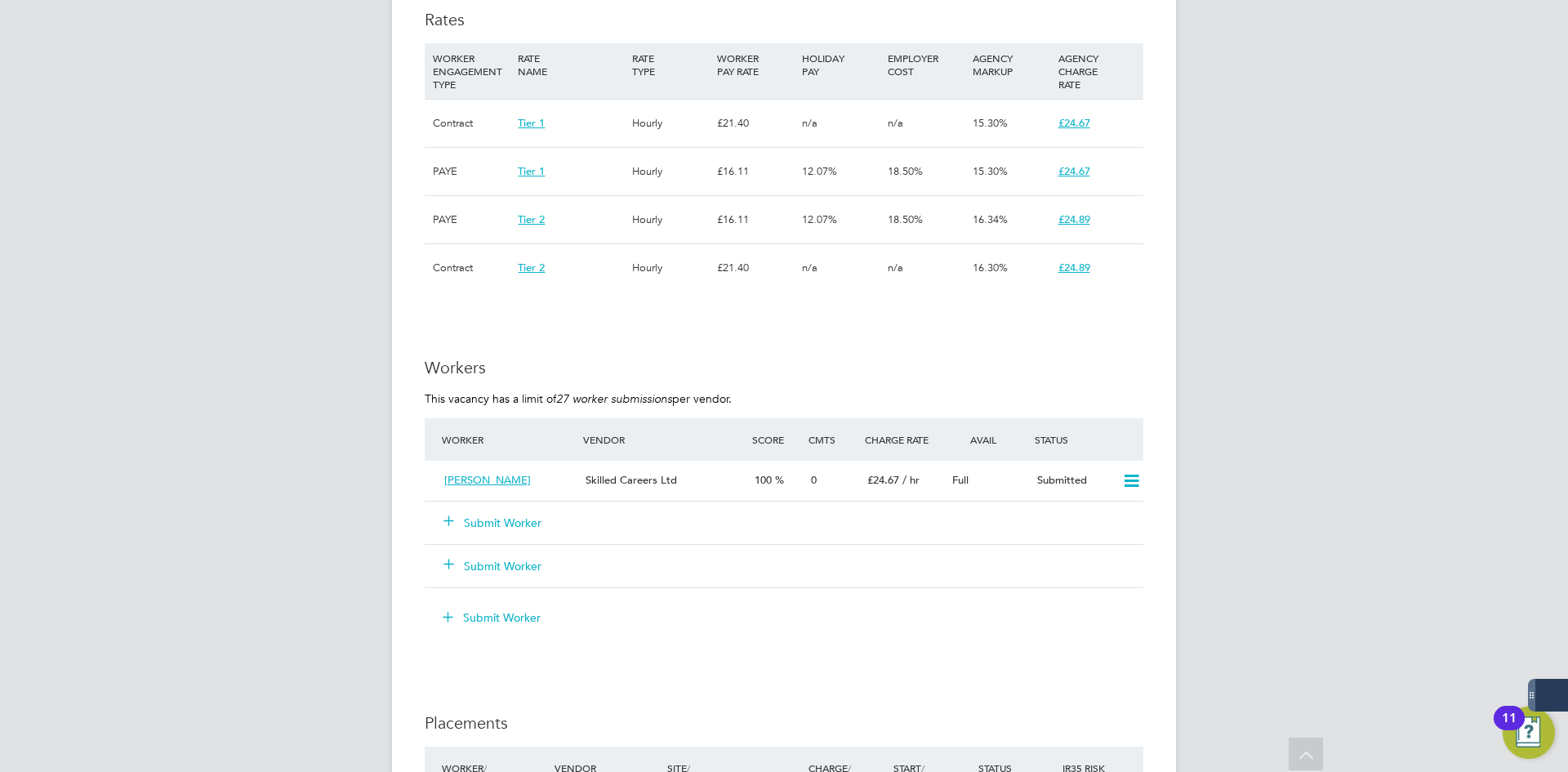
scroll to position [1388, 0]
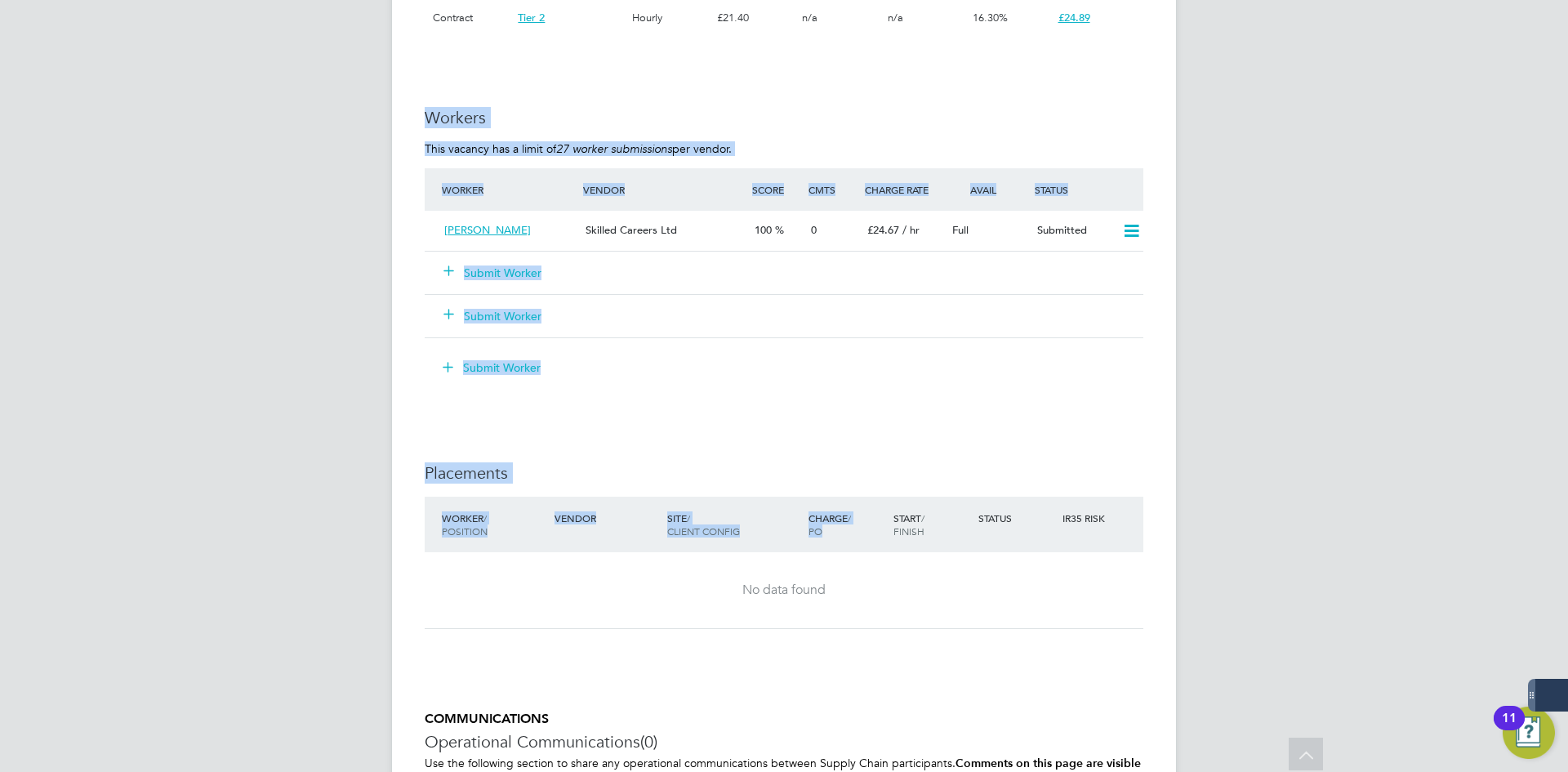
drag, startPoint x: 828, startPoint y: 472, endPoint x: 393, endPoint y: 148, distance: 542.4
drag, startPoint x: 822, startPoint y: 441, endPoint x: 817, endPoint y: 427, distance: 14.9
click at [1035, 214] on div "Deri Henry Skilled Careers Ltd 100 0 £24.67 / hr Full Submitted" at bounding box center [784, 231] width 718 height 40
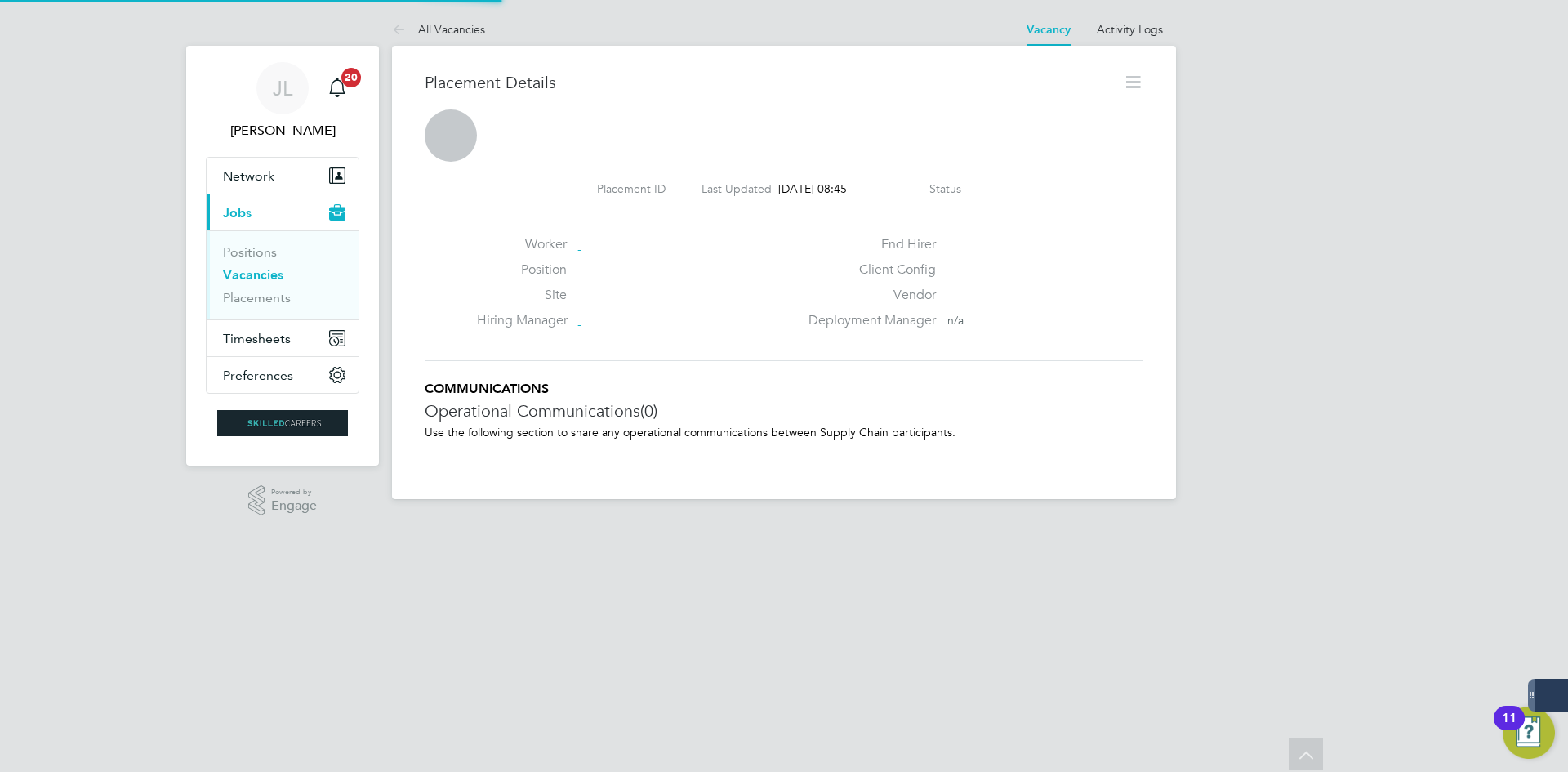
scroll to position [9, 9]
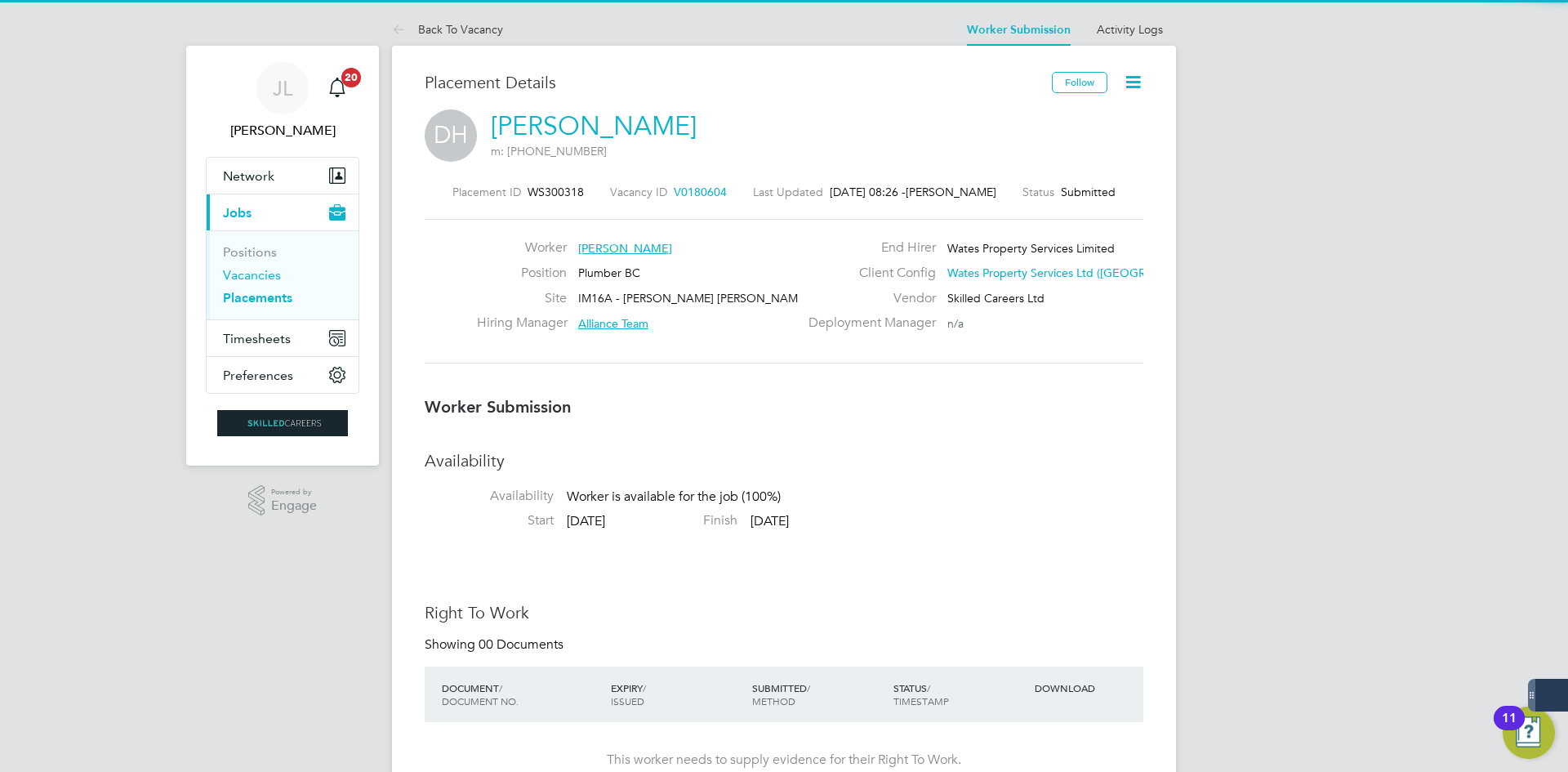
click at [277, 272] on link "Vacancies" at bounding box center [252, 275] width 58 height 15
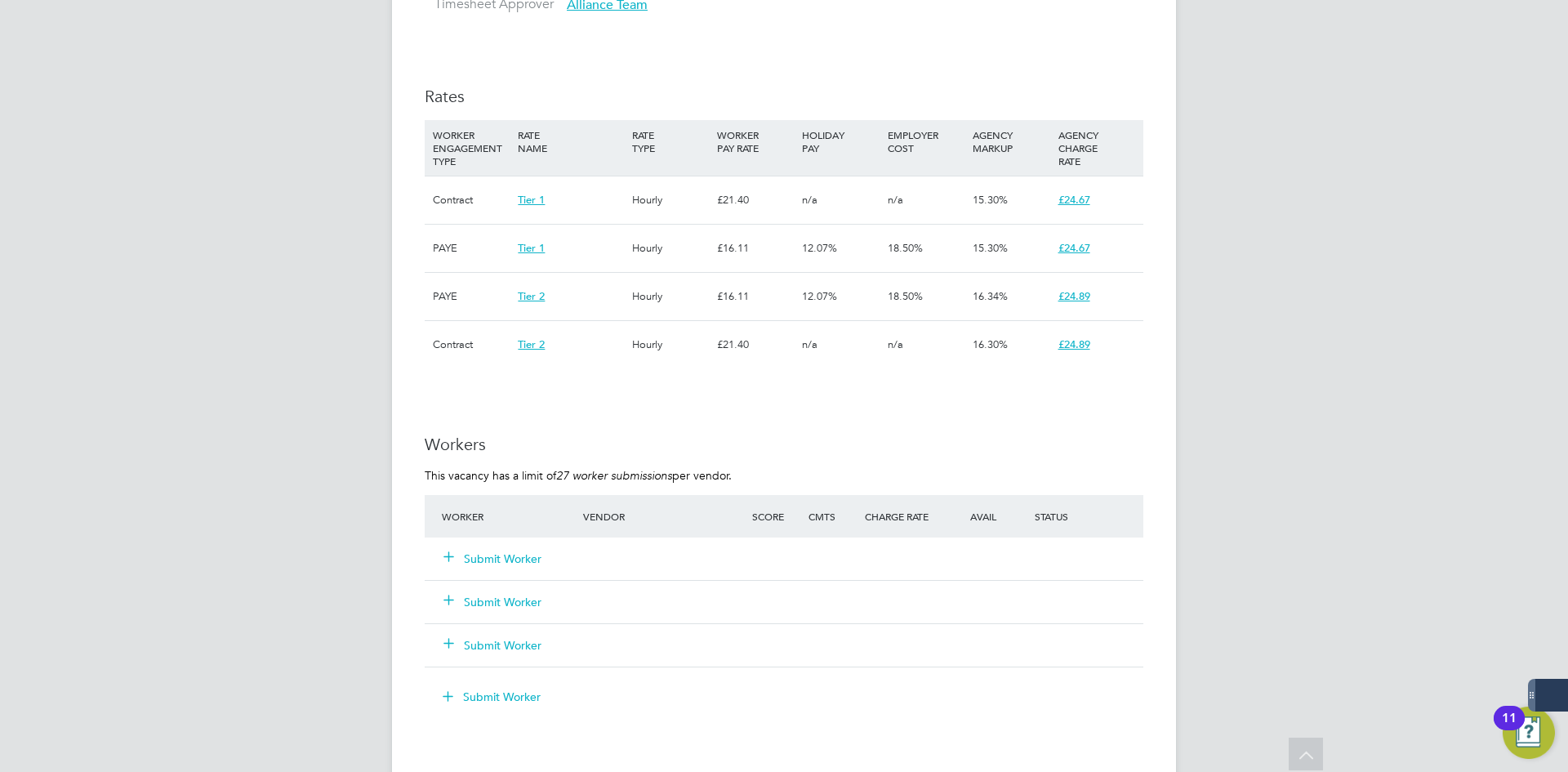
click at [517, 556] on button "Submit Worker" at bounding box center [493, 558] width 98 height 16
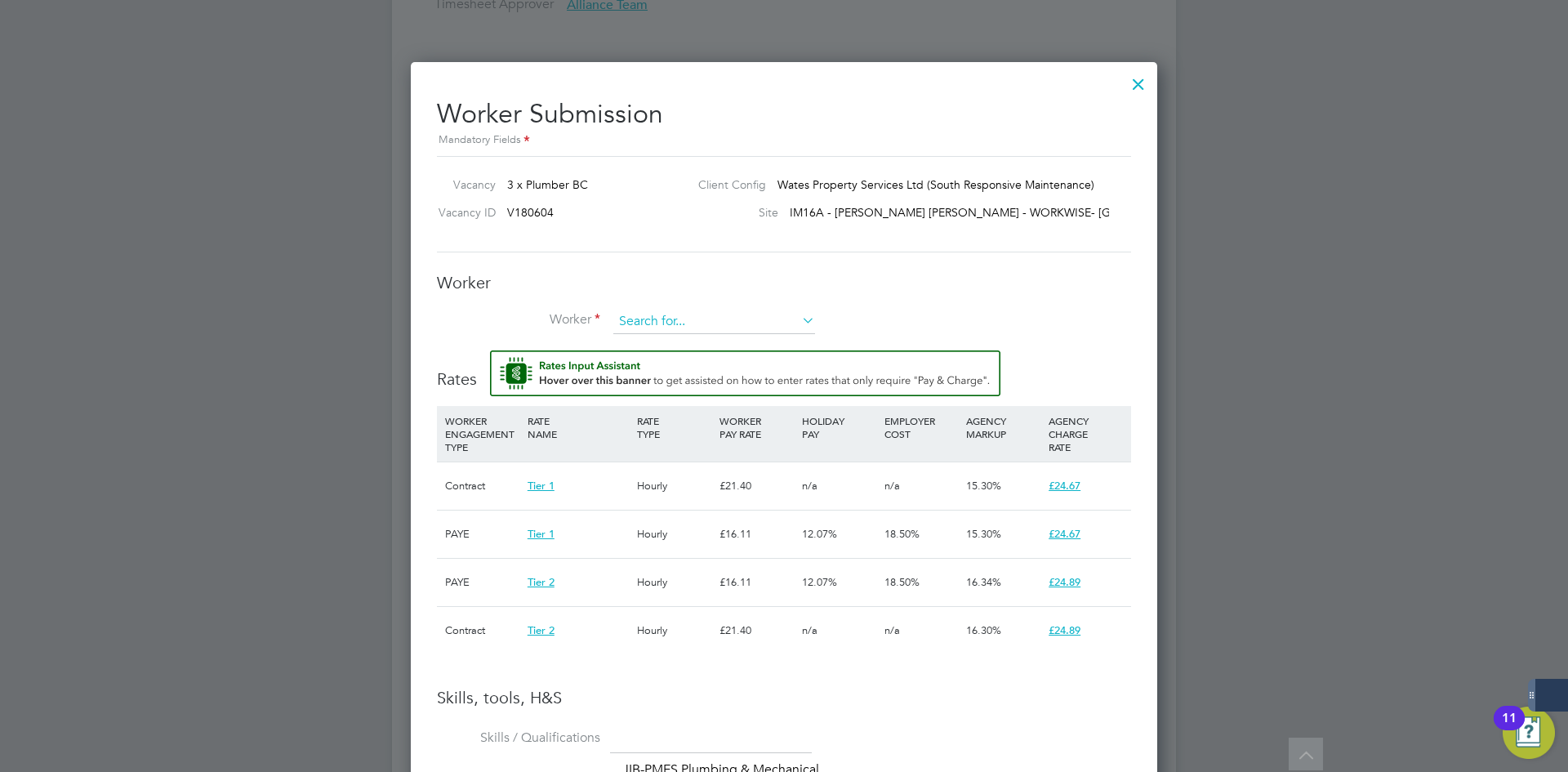
click at [676, 327] on input at bounding box center [714, 322] width 202 height 25
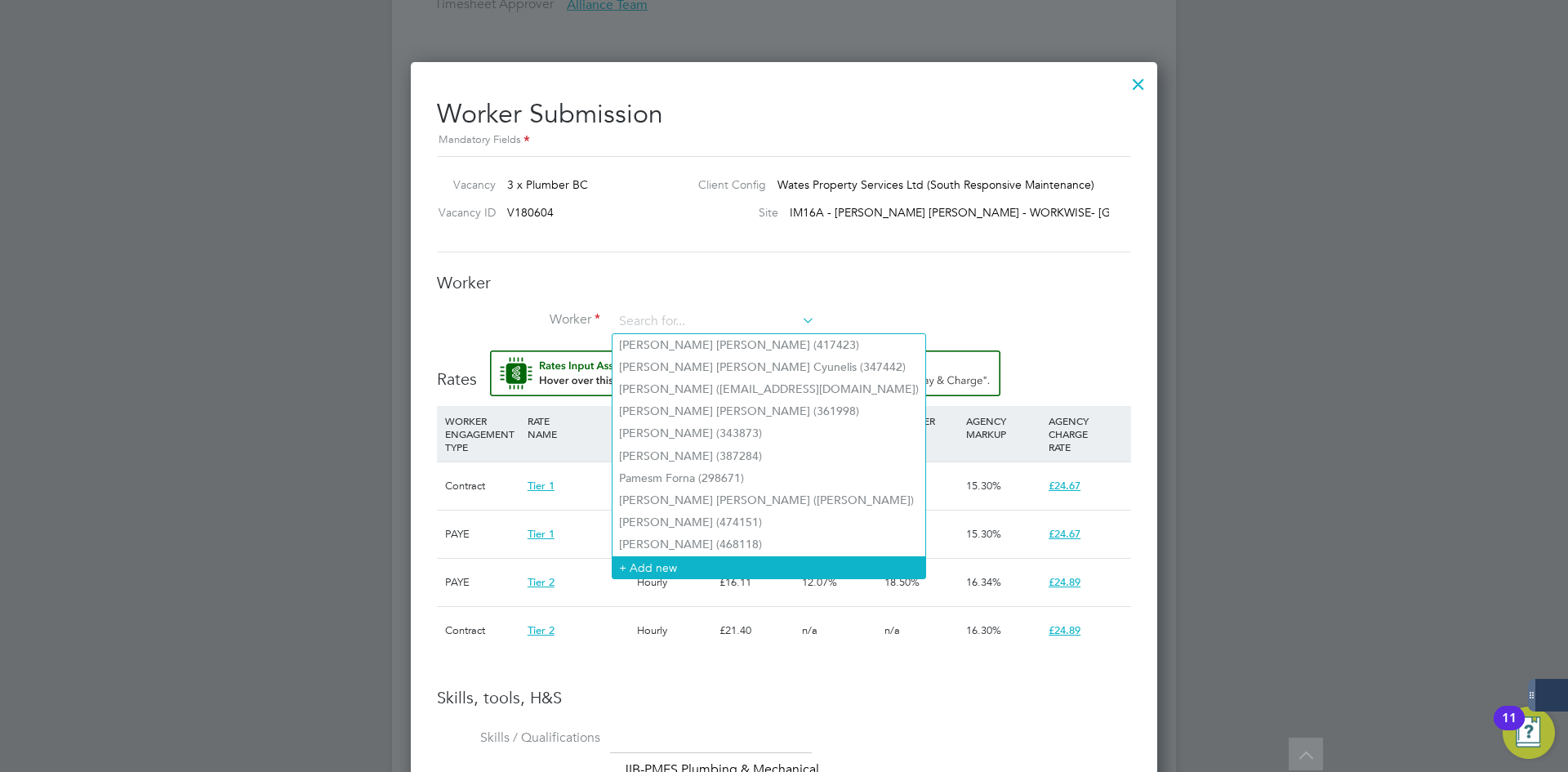
click at [659, 560] on li "+ Add new" at bounding box center [769, 567] width 312 height 22
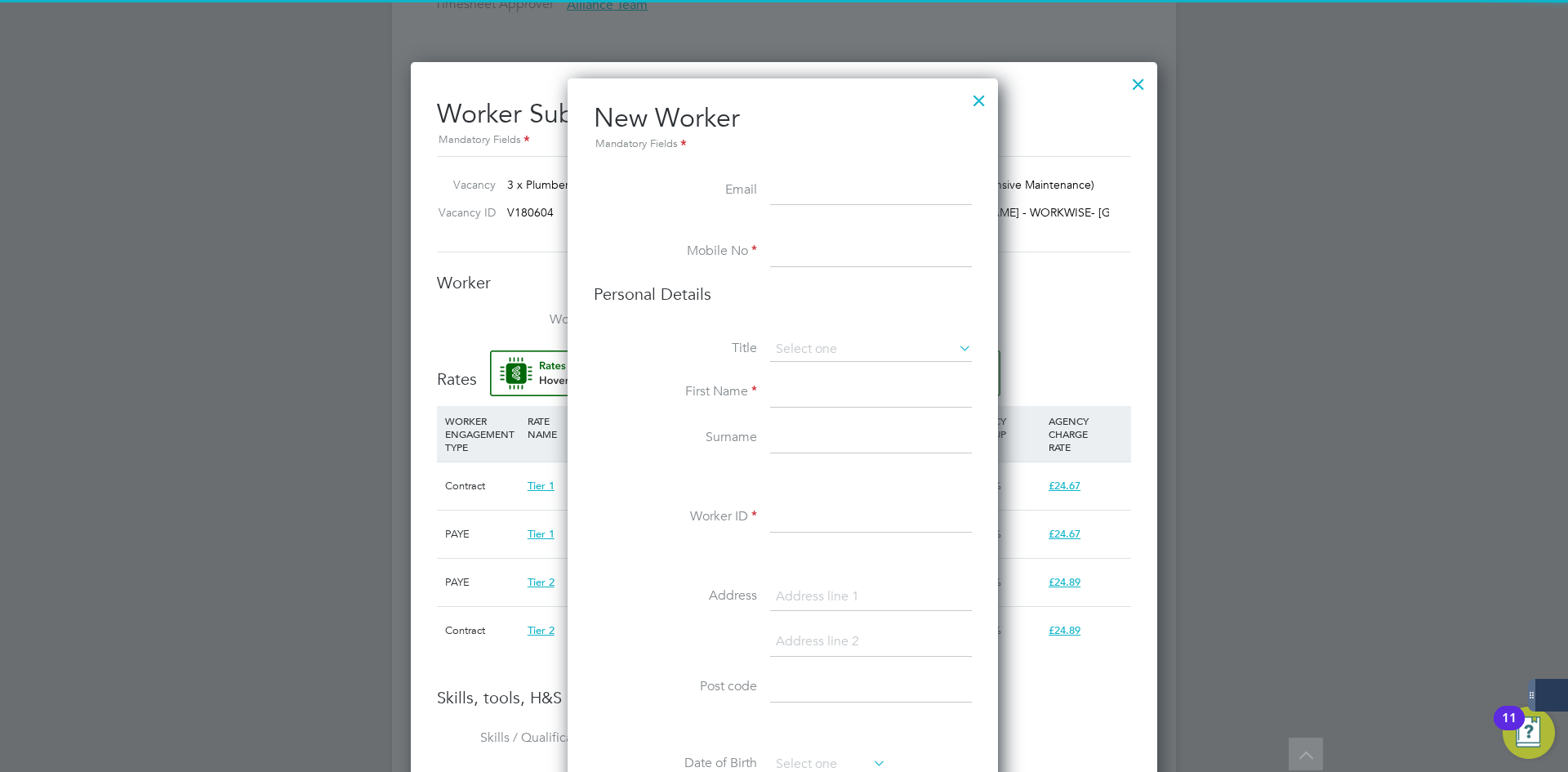
paste input "billy123boy@hotmail.co.uk"
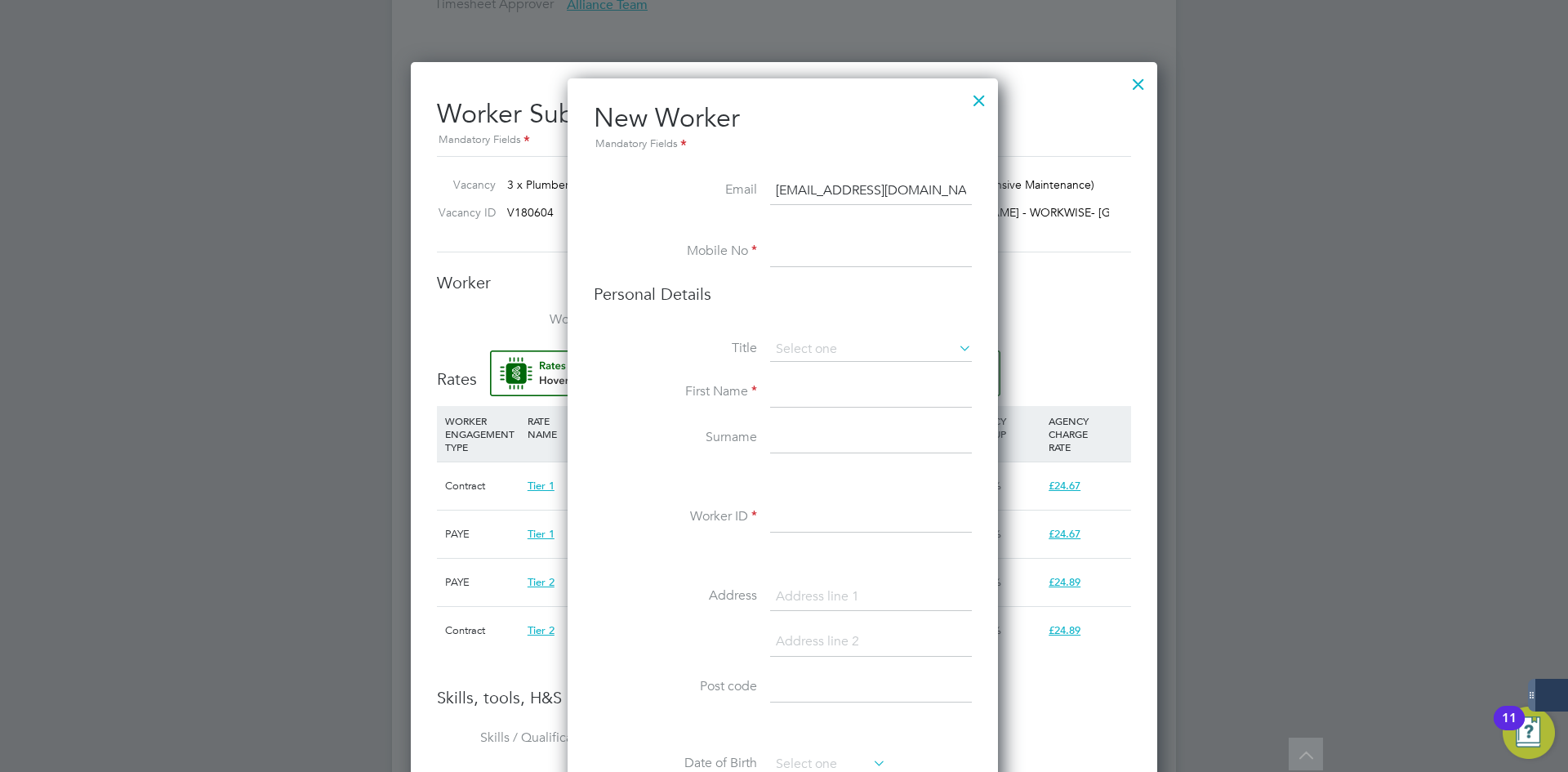
type input "billy123boy@hotmail.co.uk"
click at [840, 273] on li "Mobile No" at bounding box center [783, 260] width 378 height 46
click at [838, 260] on input at bounding box center [871, 252] width 202 height 30
click at [988, 104] on div at bounding box center [979, 96] width 30 height 30
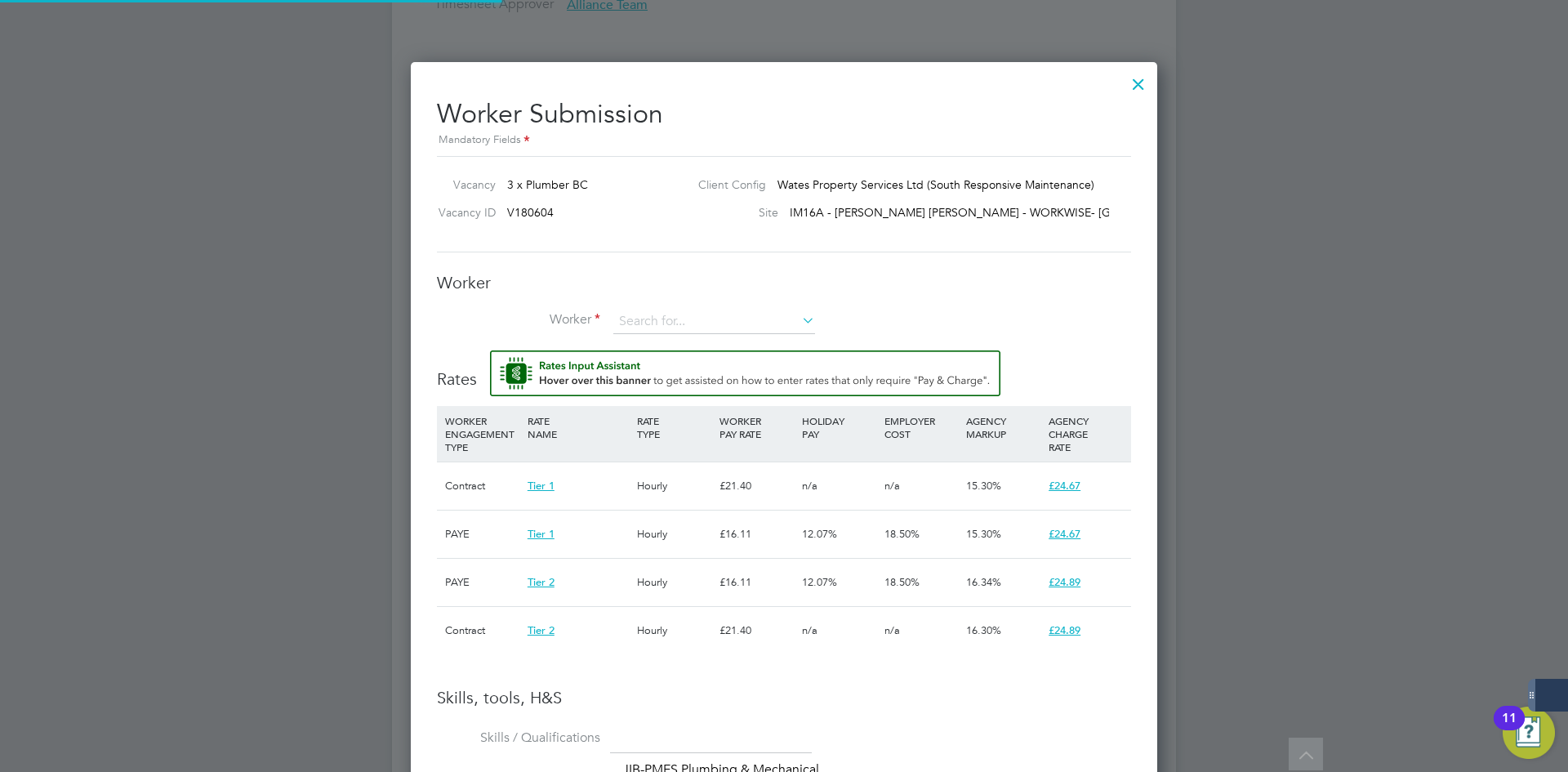
click at [1139, 83] on div at bounding box center [1138, 80] width 30 height 30
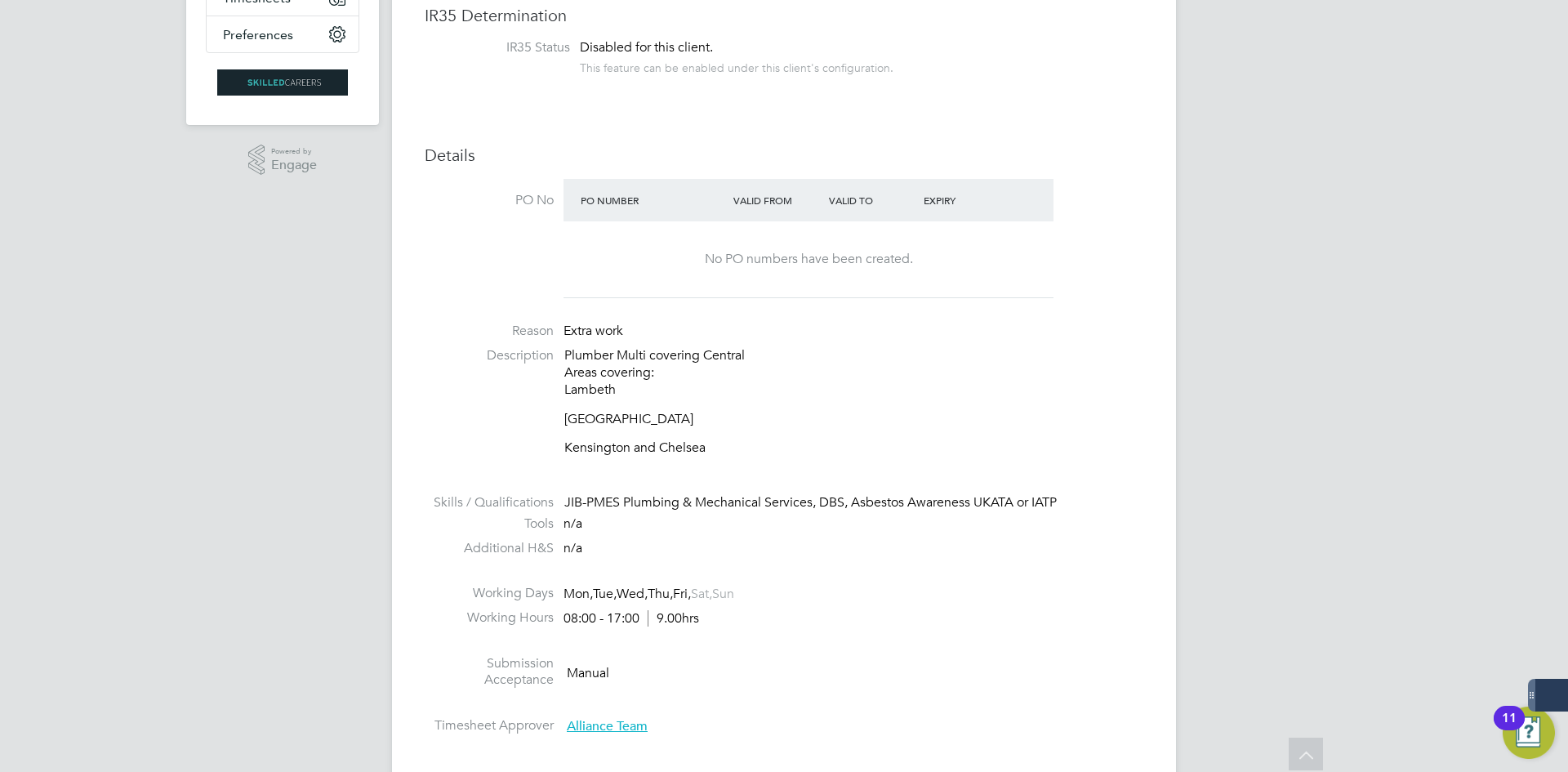
scroll to position [327, 0]
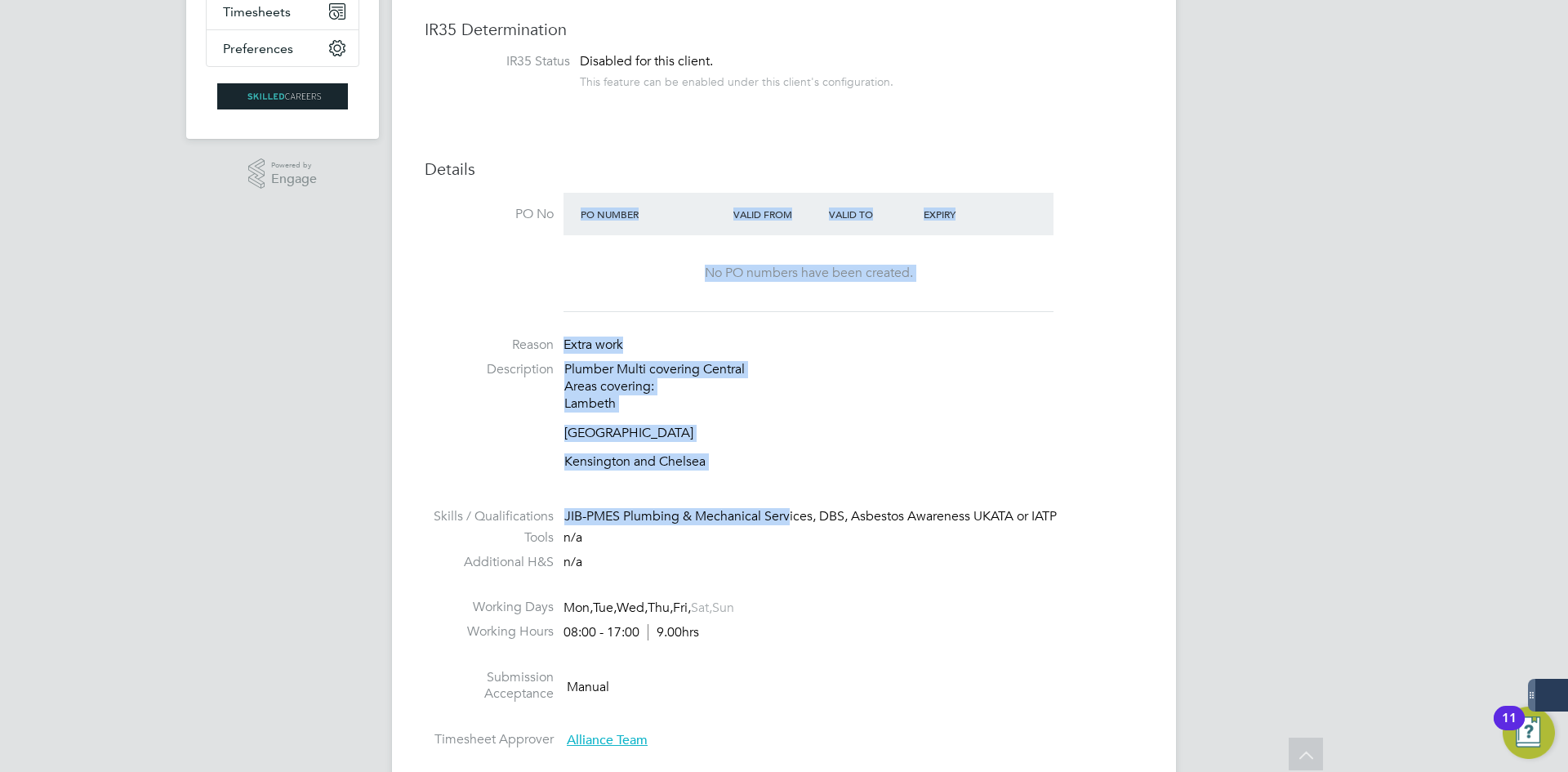
drag, startPoint x: 786, startPoint y: 515, endPoint x: 499, endPoint y: 305, distance: 355.6
click at [499, 305] on ul "PO No PO Number Valid From Valid To Expiry No PO numbers have been created. Rea…" at bounding box center [784, 473] width 718 height 563
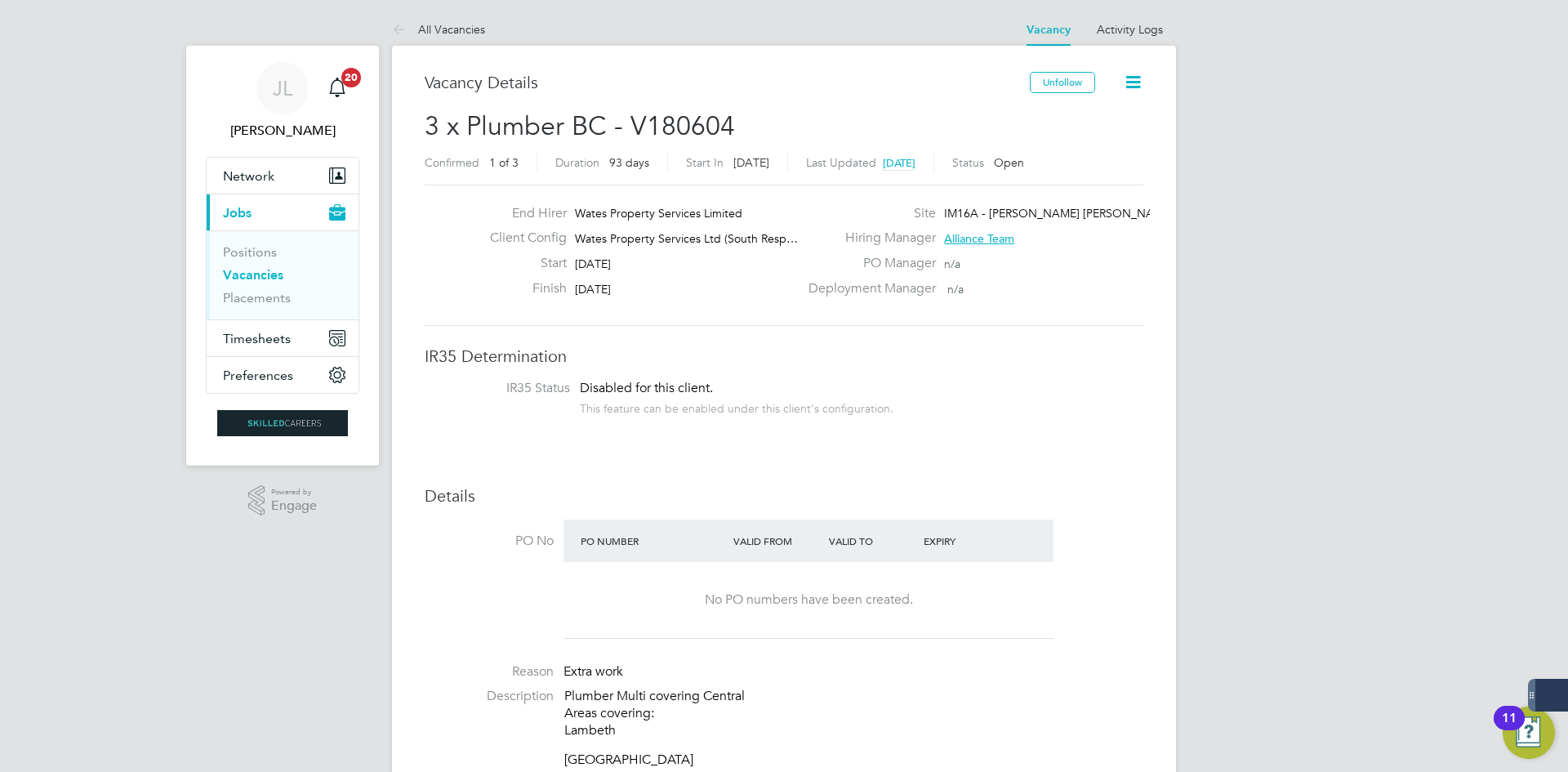
click at [737, 319] on div "End Hirer Wates Property Services Limited Client Config Wates Property Services…" at bounding box center [784, 255] width 718 height 141
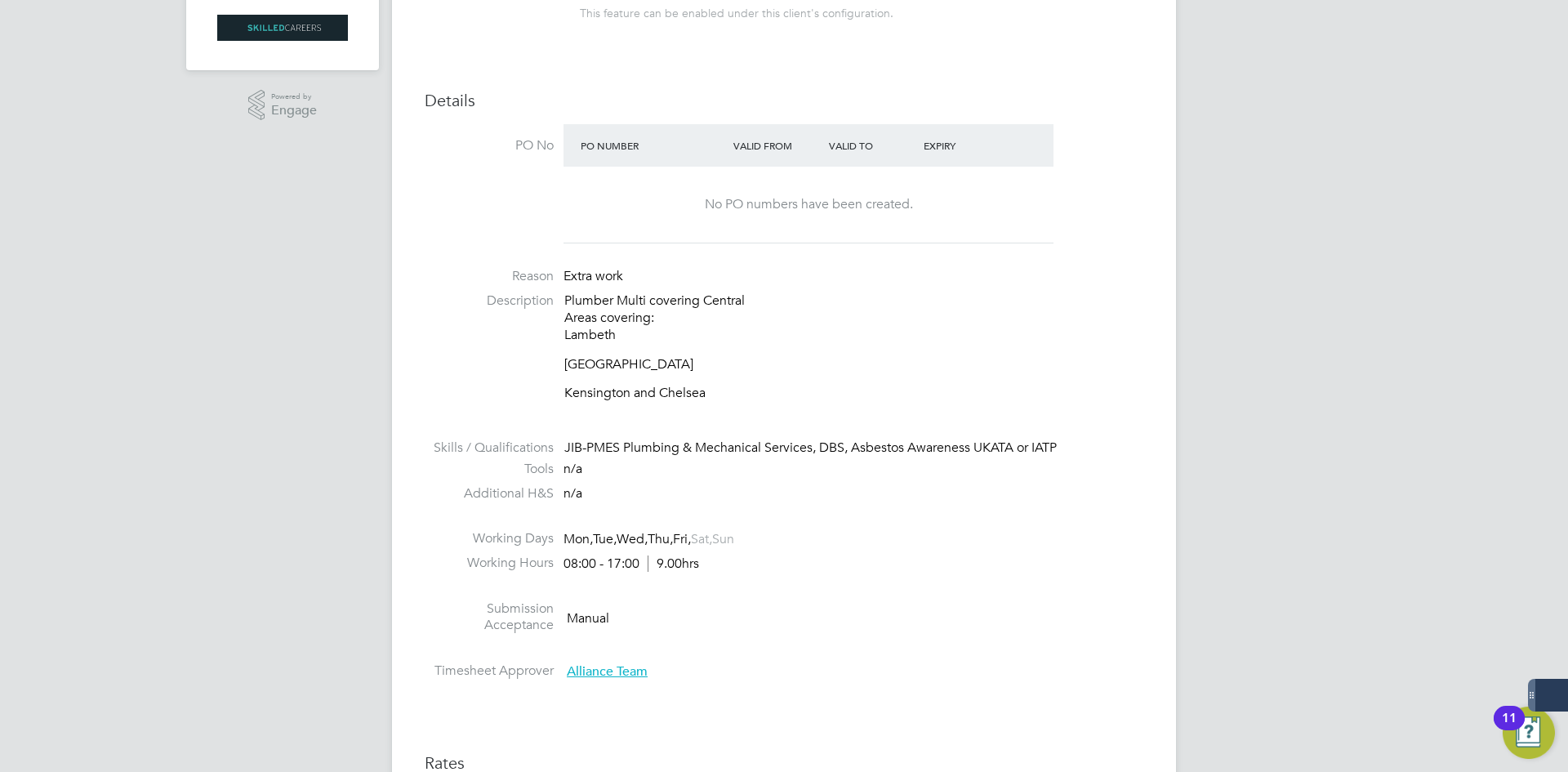
scroll to position [490, 0]
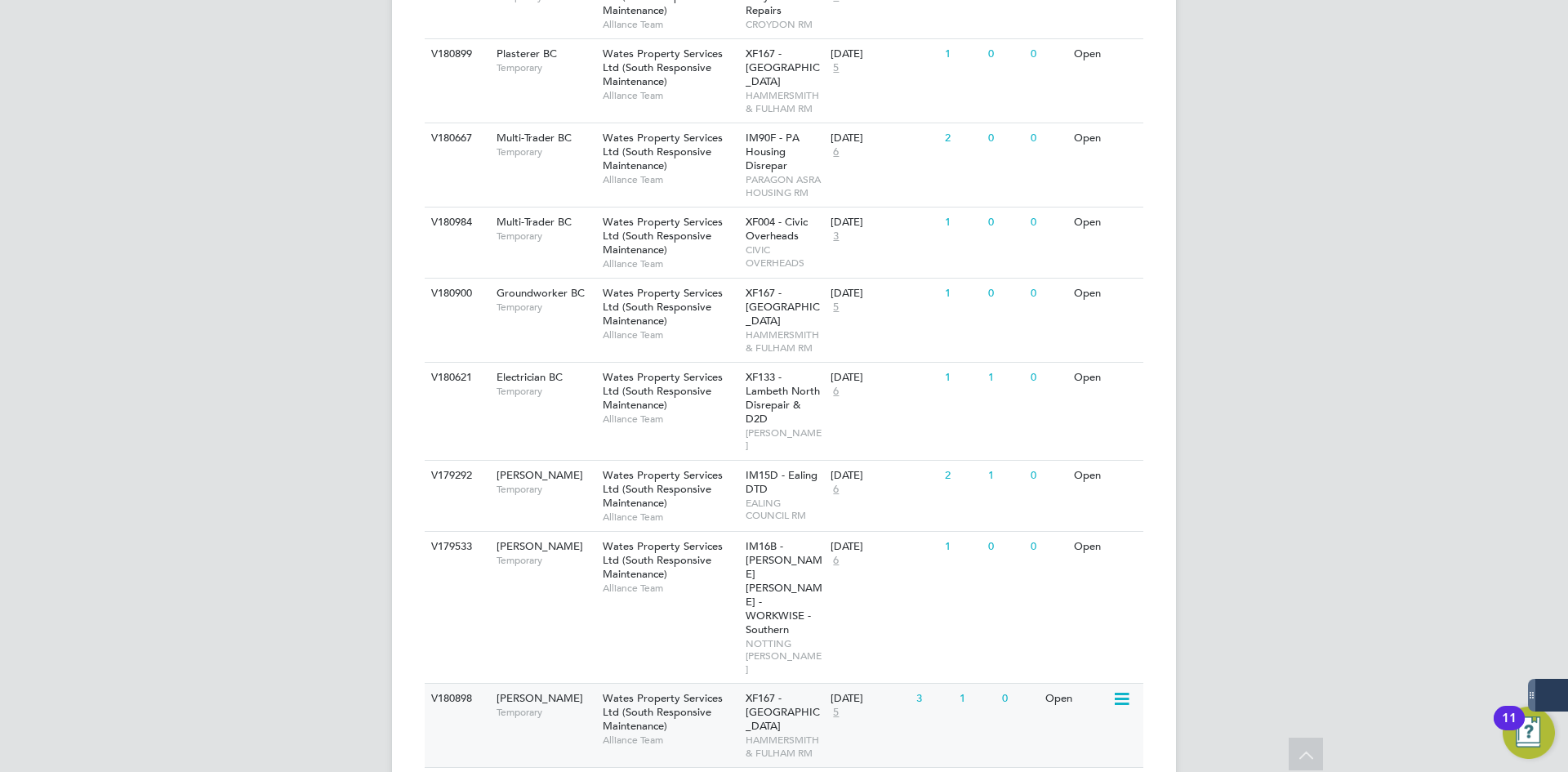
scroll to position [841, 0]
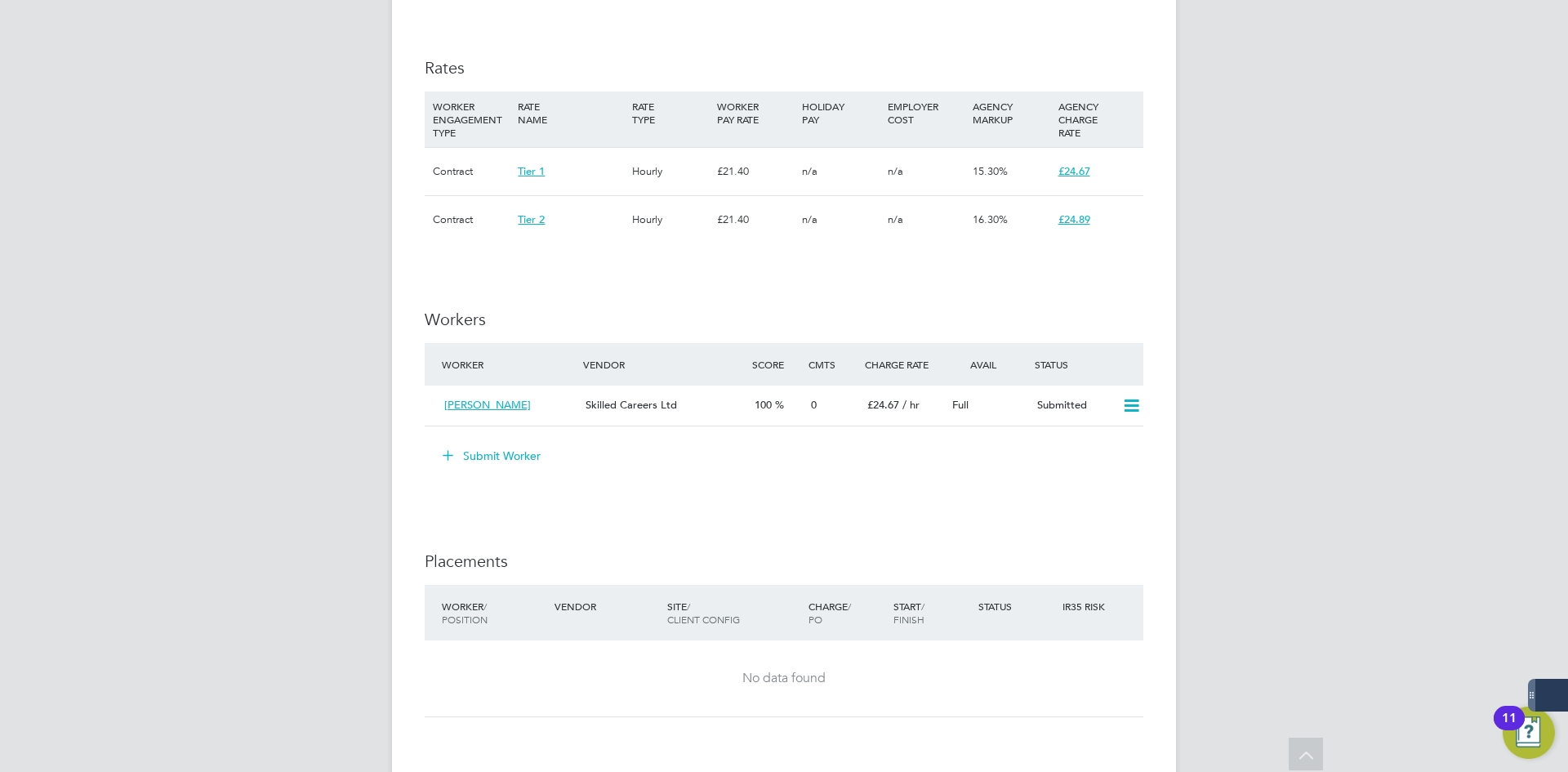
scroll to position [1225, 0]
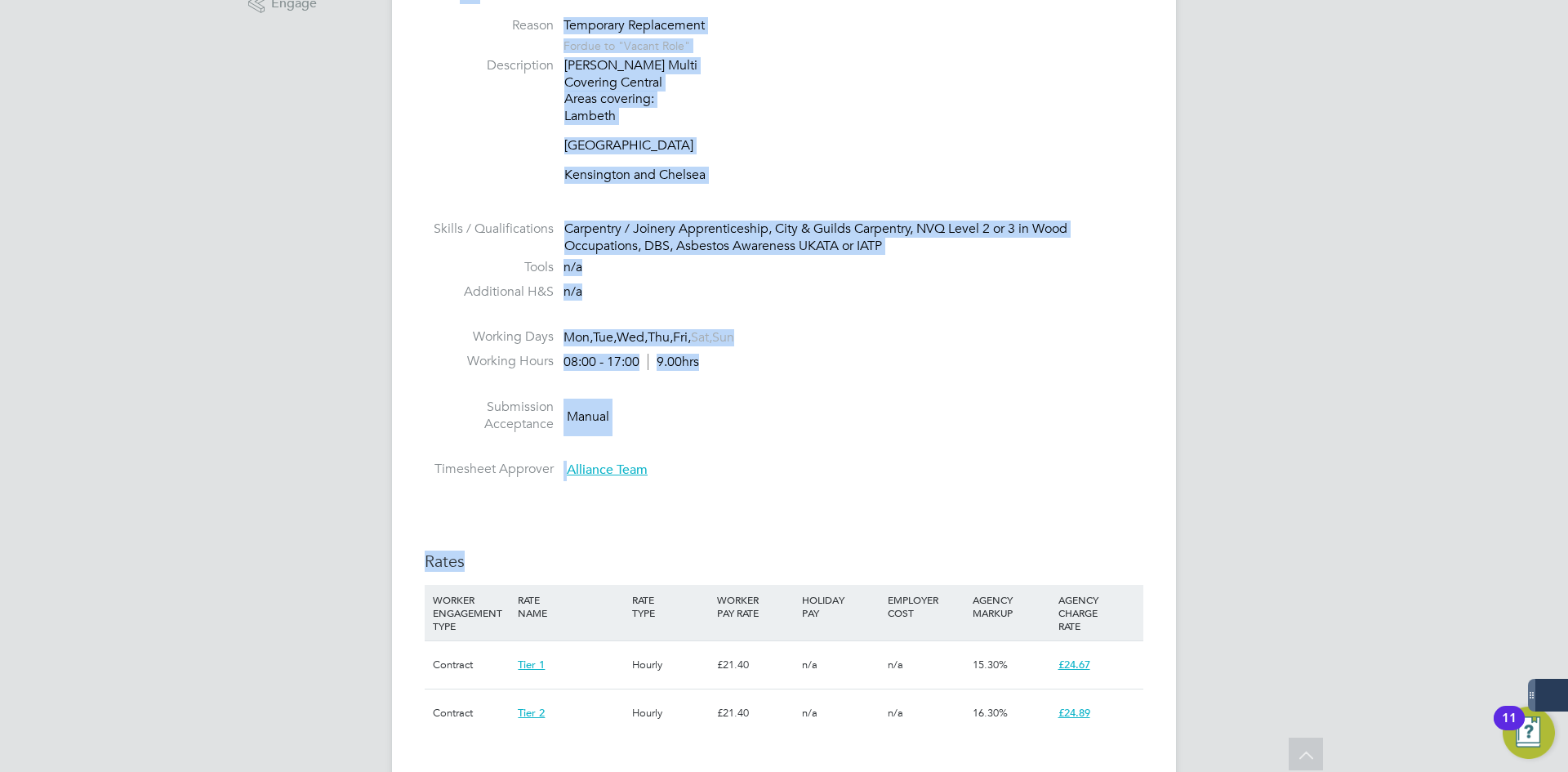
drag, startPoint x: 1023, startPoint y: 409, endPoint x: 461, endPoint y: -1, distance: 695.7
click at [461, 0] on html "JL Joe Laws Notifications 20 Applications: Network Businesses Sites Workers Con…" at bounding box center [784, 567] width 1568 height 2139
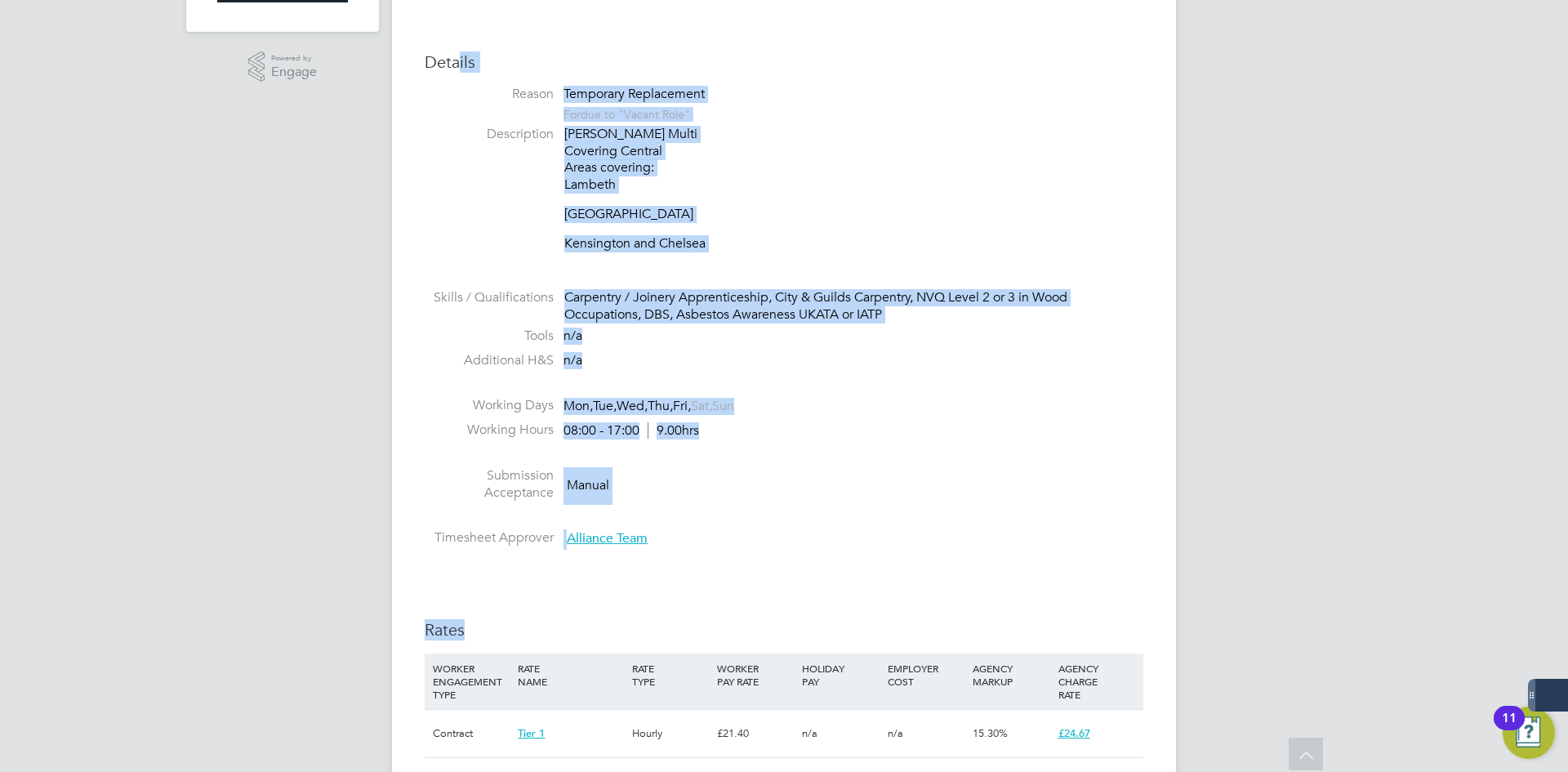
click at [690, 312] on div "Carpentry / Joinery Apprenticeship, City & Guilds Carpentry, NVQ Level 2 or 3 i…" at bounding box center [854, 306] width 579 height 34
drag, startPoint x: 887, startPoint y: 321, endPoint x: 443, endPoint y: 59, distance: 515.5
click at [443, 59] on div "IR35 Determination IR35 Status Disabled for this client. This feature can be en…" at bounding box center [784, 779] width 718 height 1735
click at [1023, 278] on li at bounding box center [784, 279] width 718 height 21
